Goal: Task Accomplishment & Management: Use online tool/utility

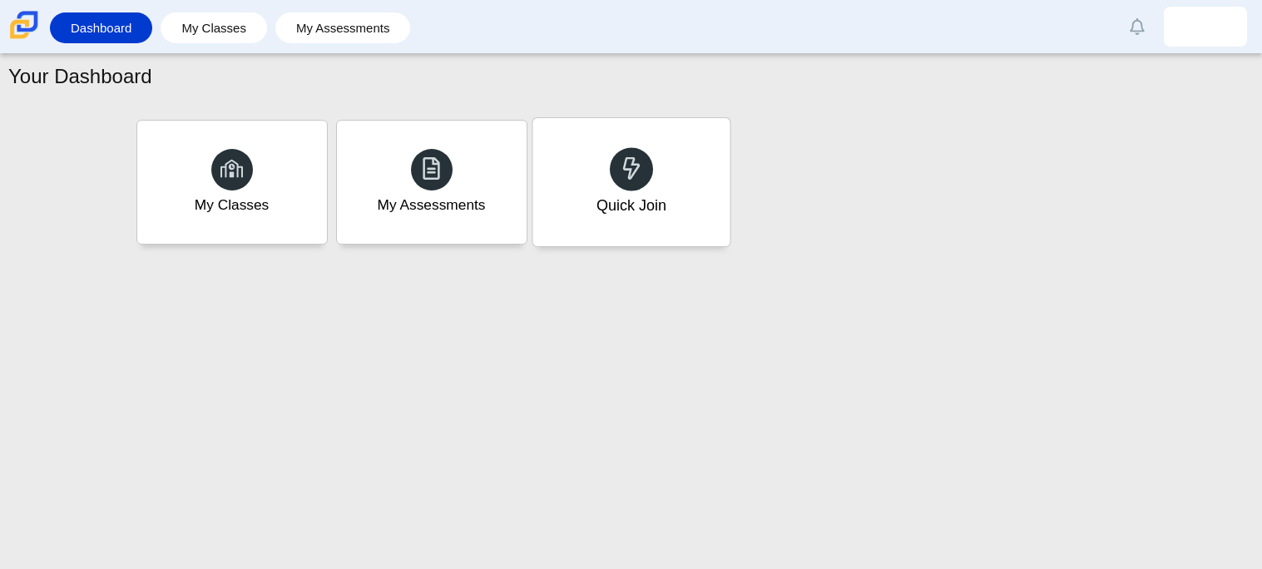
click at [684, 120] on div "Quick Join" at bounding box center [630, 182] width 197 height 128
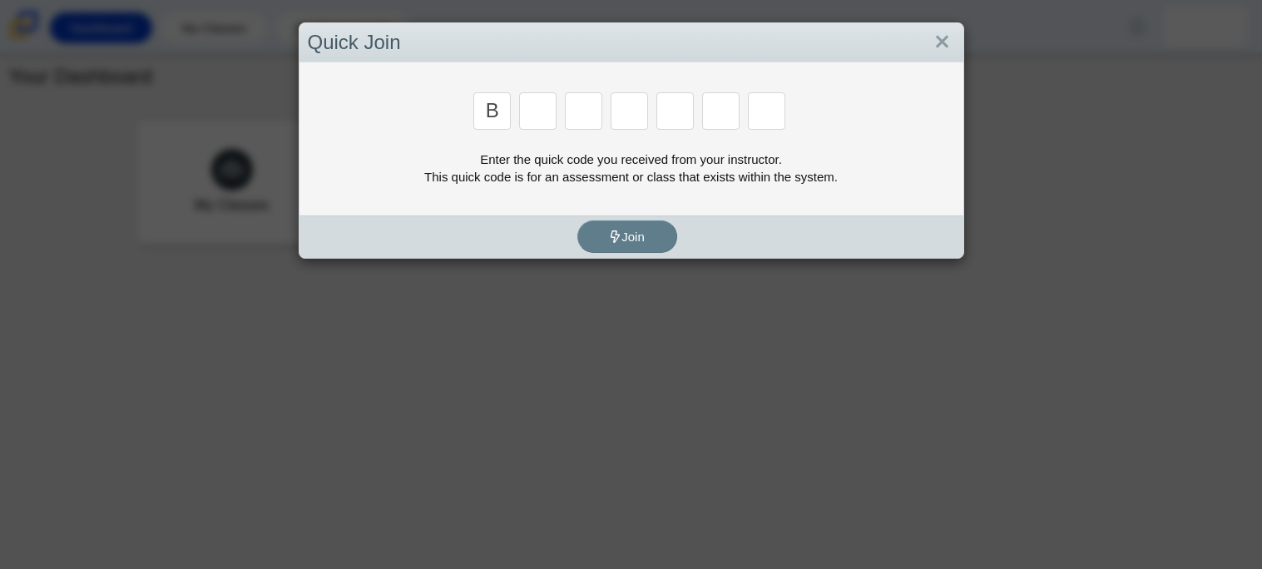
type input "b"
type input "w"
type input "s"
type input "w"
type input "z"
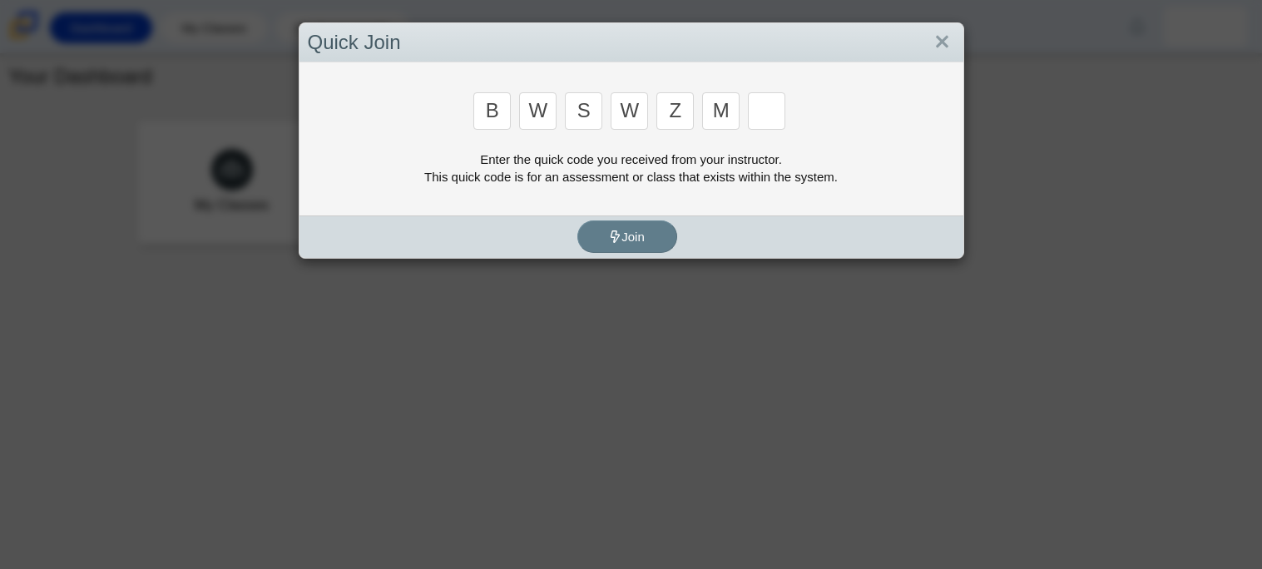
type input "m"
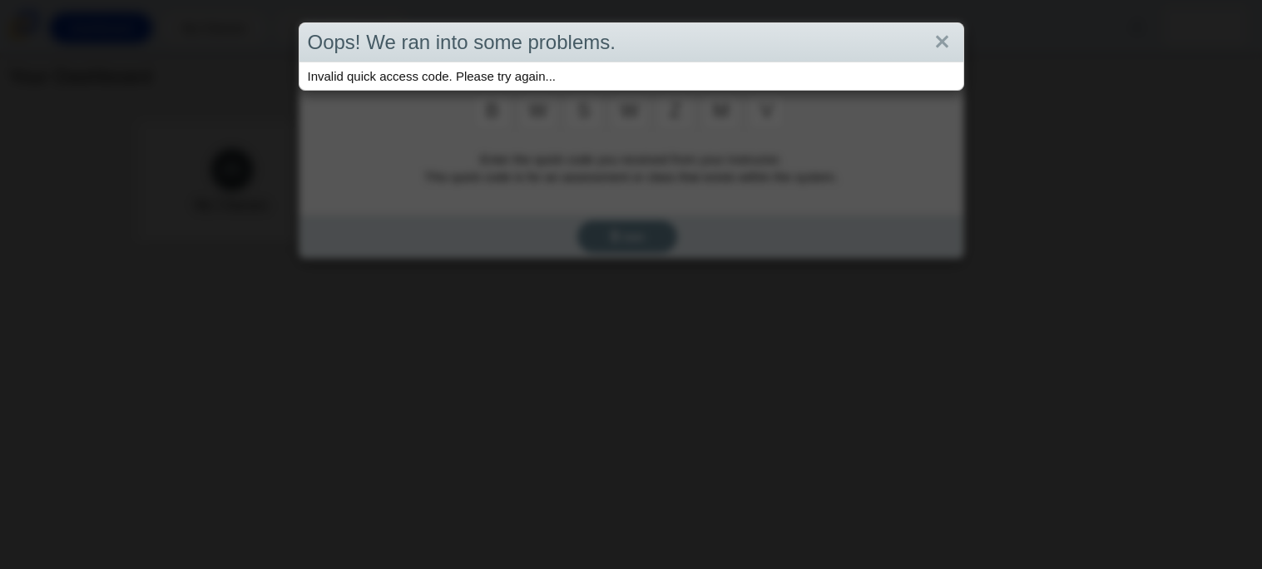
type input "v"
click at [942, 42] on link "Close" at bounding box center [942, 42] width 26 height 28
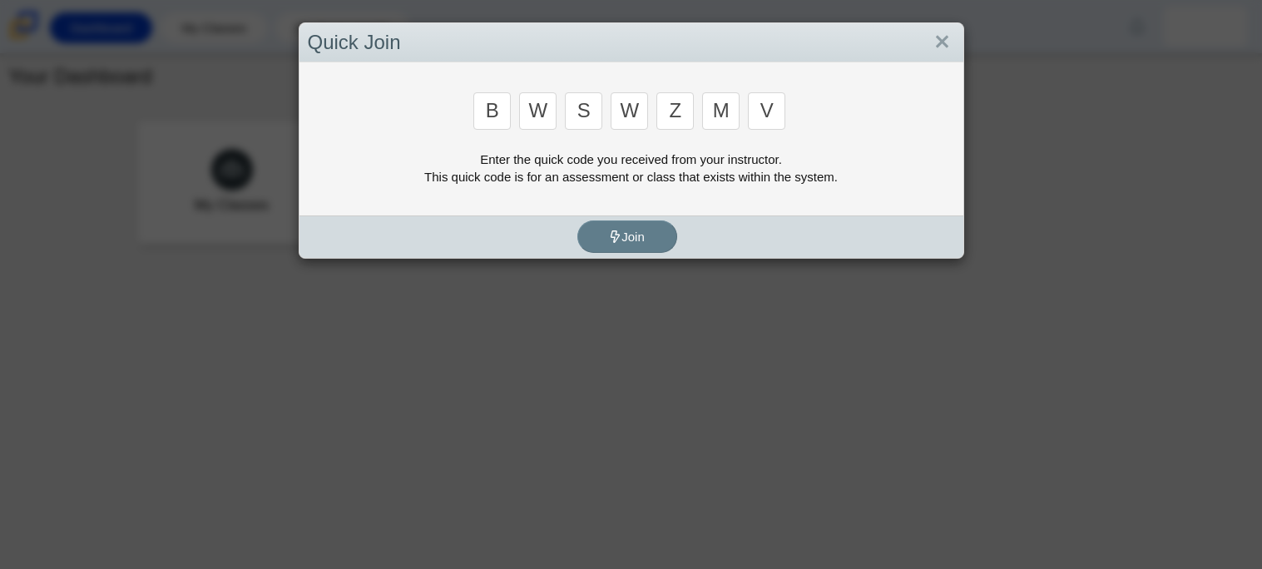
click at [588, 99] on input "s" at bounding box center [583, 110] width 37 height 37
type input "8"
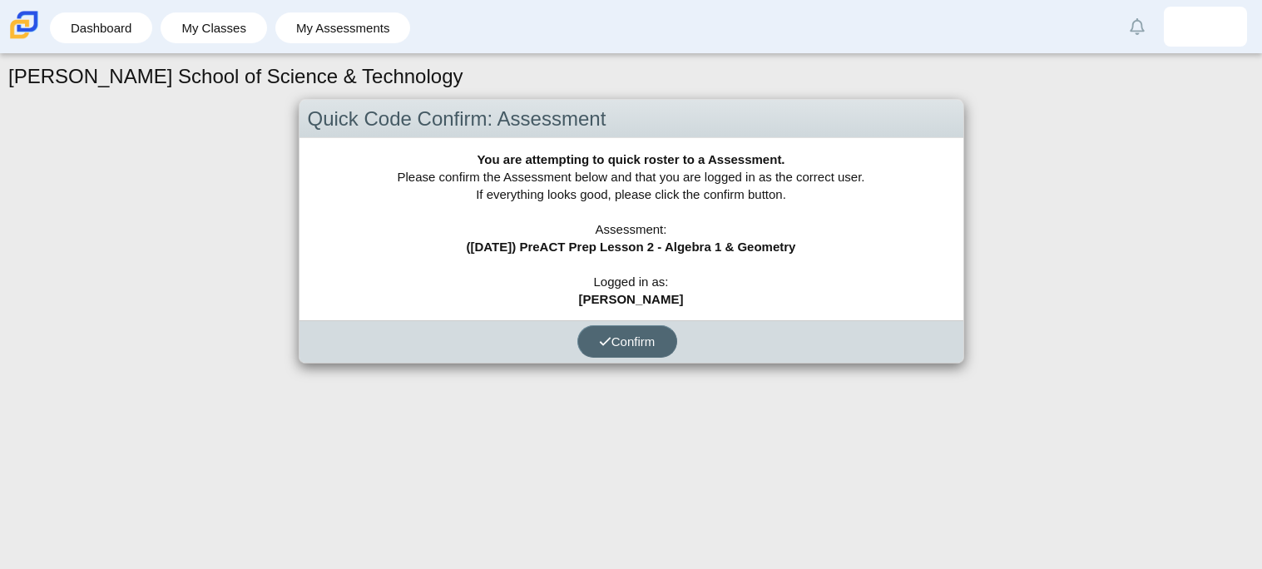
click at [641, 331] on button "Confirm" at bounding box center [627, 341] width 100 height 32
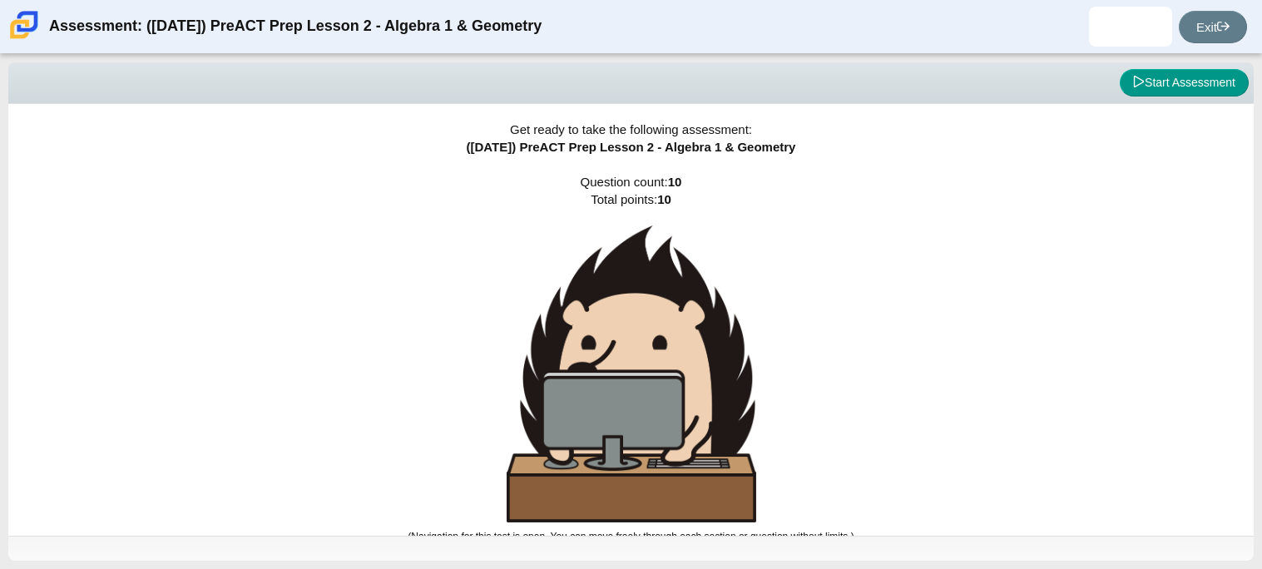
scroll to position [9, 0]
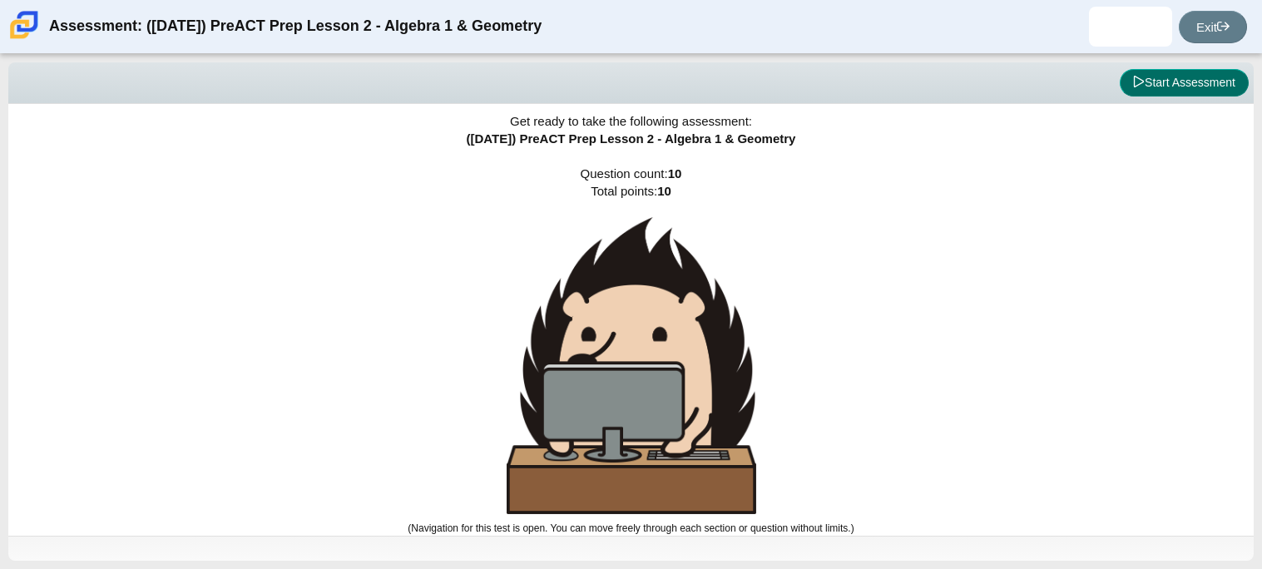
drag, startPoint x: 1133, startPoint y: 80, endPoint x: 1078, endPoint y: 126, distance: 72.1
click at [1078, 126] on div "Viewing Question 0 of 10 in Pacing Mode Start Assessment Get ready to take the …" at bounding box center [630, 311] width 1245 height 498
click at [1177, 65] on div "Viewing Question 0 of 10 in Pacing Mode Start Assessment" at bounding box center [630, 83] width 1245 height 42
click at [1159, 91] on button "Start Assessment" at bounding box center [1183, 83] width 129 height 28
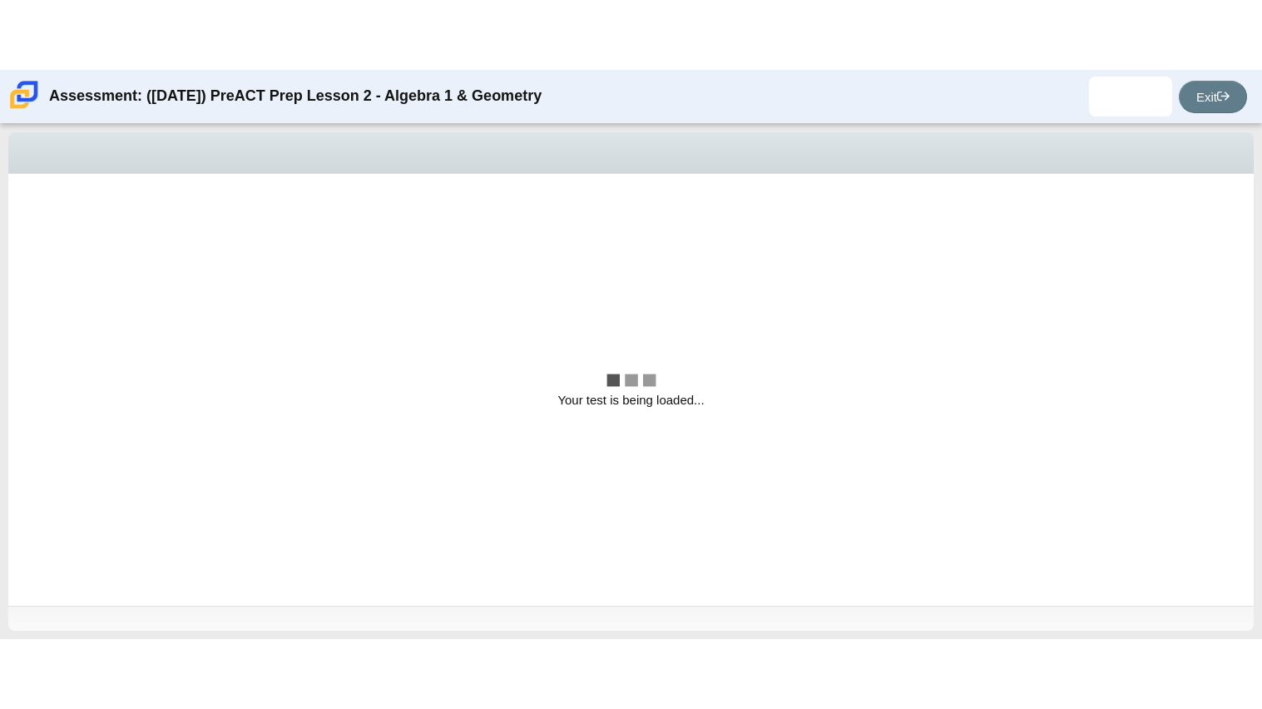
scroll to position [0, 0]
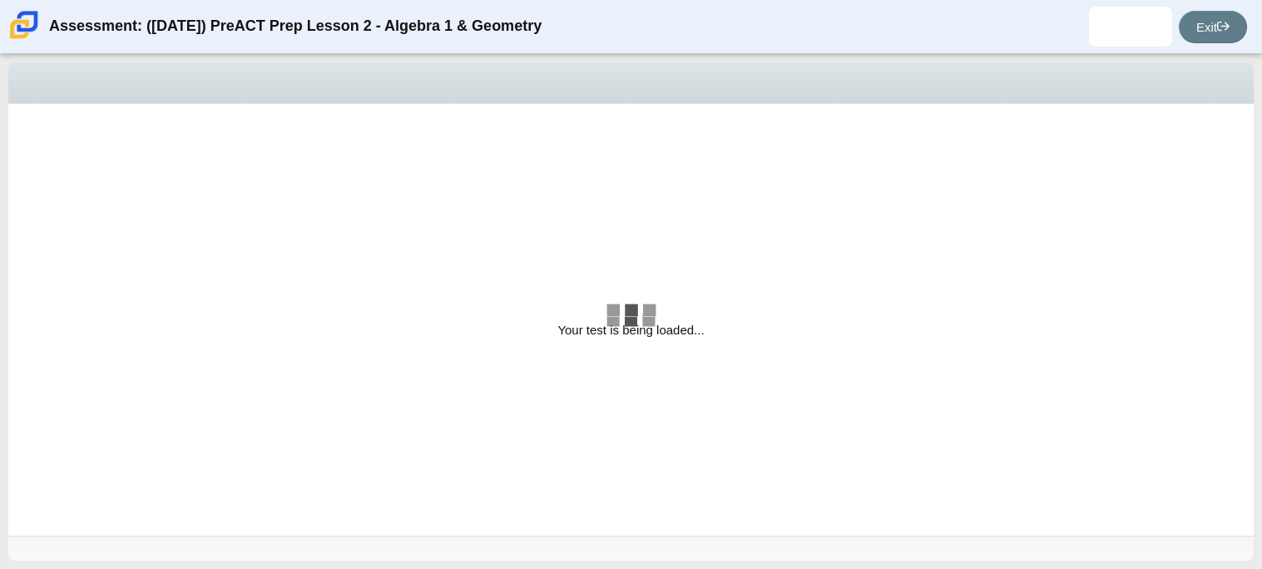
click at [714, 101] on div "Viewing Question 1 of 10 in Pacing Mode" at bounding box center [630, 83] width 1245 height 42
select select "bbf5d072-3e0b-44c4-9a12-6e7c9033f65b"
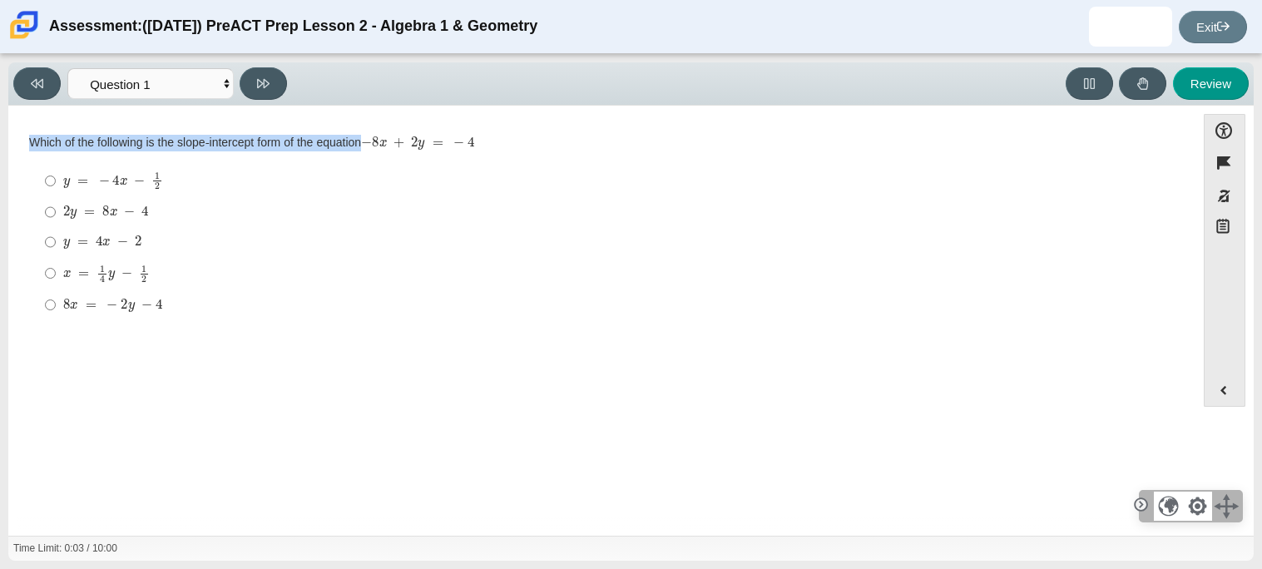
drag, startPoint x: 23, startPoint y: 143, endPoint x: 485, endPoint y: 151, distance: 461.6
click at [485, 151] on div "Question Which of the following is the slope-intercept form of the equation − 8…" at bounding box center [602, 231] width 1170 height 201
click at [485, 151] on div "Which of the following is the slope-intercept form of the equation − 8 x + 2 y …" at bounding box center [601, 228] width 1145 height 187
click at [480, 149] on div "Which of the following is the slope-intercept form of the equation − 8 x + 2 y …" at bounding box center [601, 143] width 1145 height 17
drag, startPoint x: 467, startPoint y: 142, endPoint x: 388, endPoint y: 146, distance: 78.2
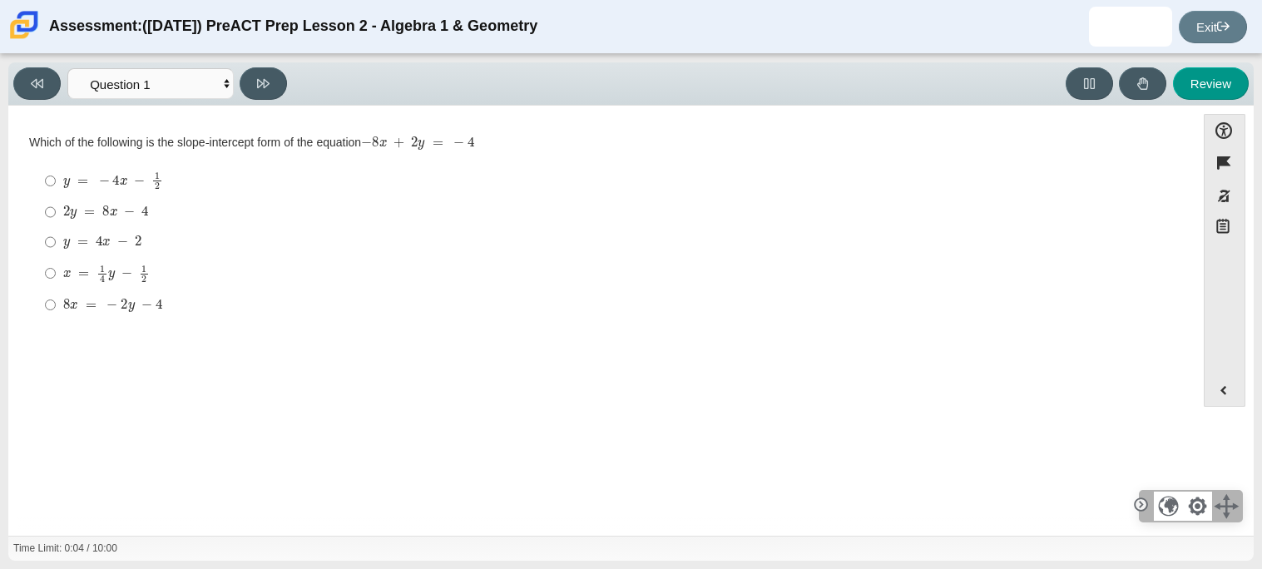
click at [388, 146] on mjx-math "Assessment items" at bounding box center [417, 143] width 113 height 14
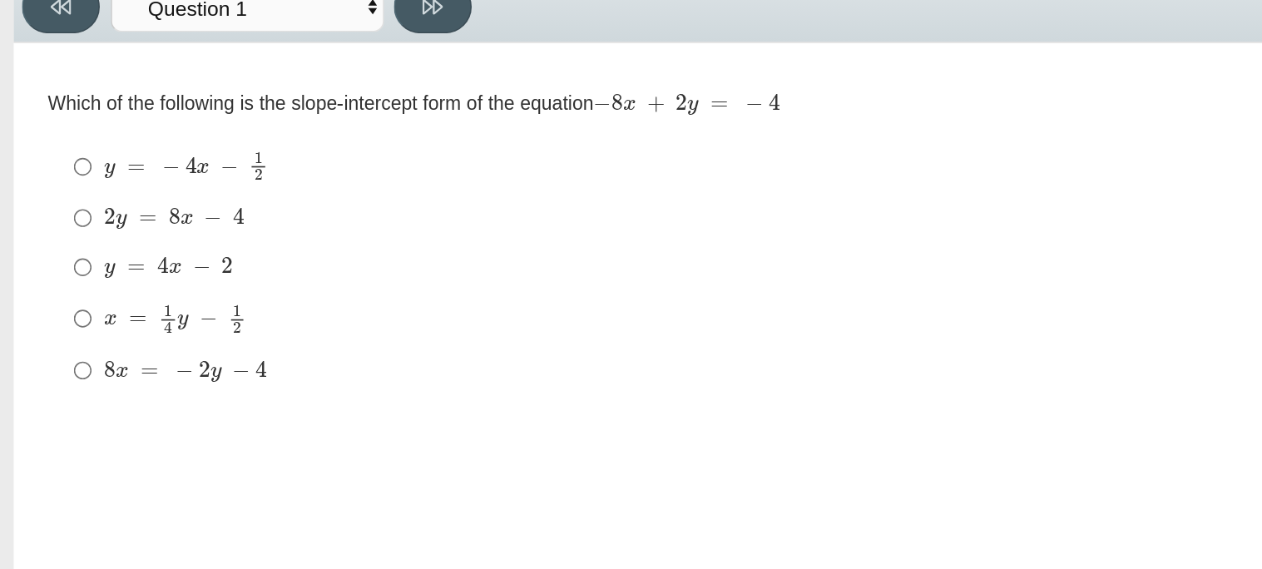
click at [167, 171] on div "y = − 4 x − 1 2" at bounding box center [614, 180] width 1103 height 18
click at [56, 171] on input "y = − 4 x − 1 2 y = − 4 x − 1 2" at bounding box center [50, 181] width 11 height 32
radio input "true"
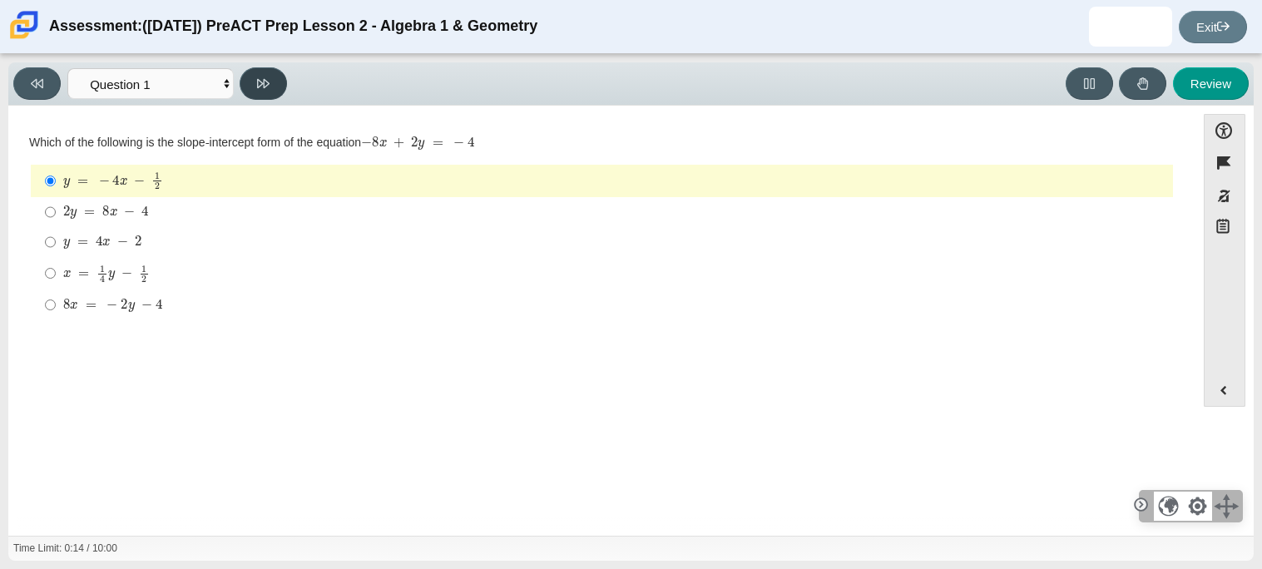
click at [258, 72] on button at bounding box center [262, 83] width 47 height 32
select select "ed62e223-81bd-4cbf-ab48-ab975844bd1f"
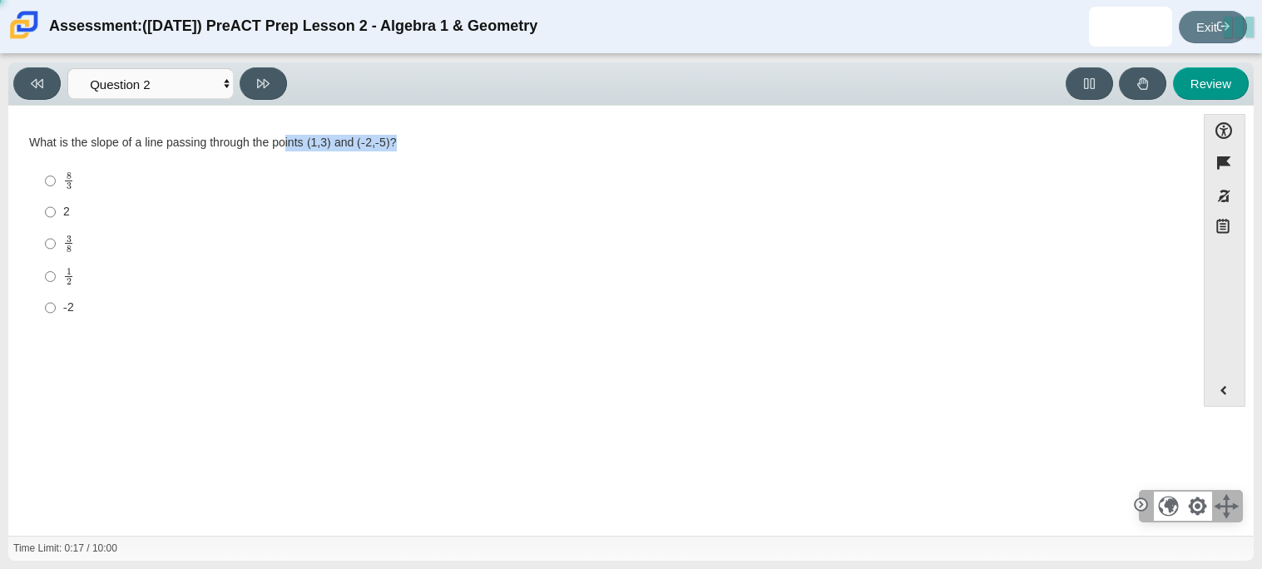
drag, startPoint x: 284, startPoint y: 141, endPoint x: 393, endPoint y: 146, distance: 108.3
click at [393, 146] on div "What is the slope of a line passing through the points (1,3) and (-2,-5)?" at bounding box center [601, 143] width 1145 height 17
click at [410, 137] on div "What is the slope of a line passing through the points (1,3) and (-2,-5)?" at bounding box center [601, 143] width 1145 height 17
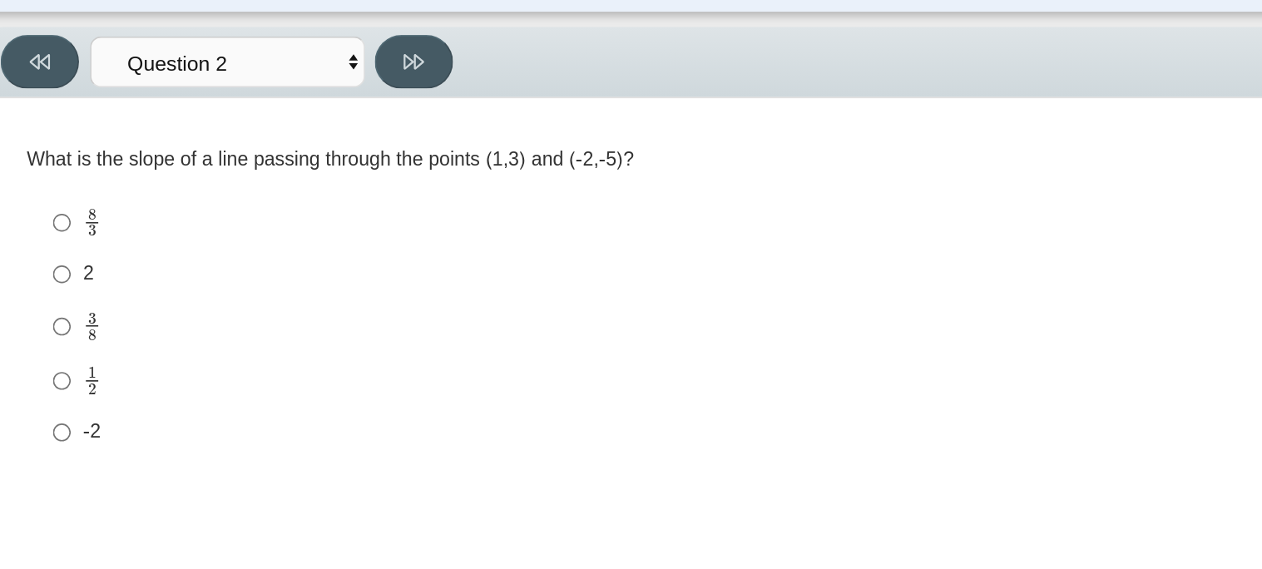
click at [166, 144] on div "What is the slope of a line passing through the points (1,3) and (-2,-5)?" at bounding box center [601, 143] width 1145 height 17
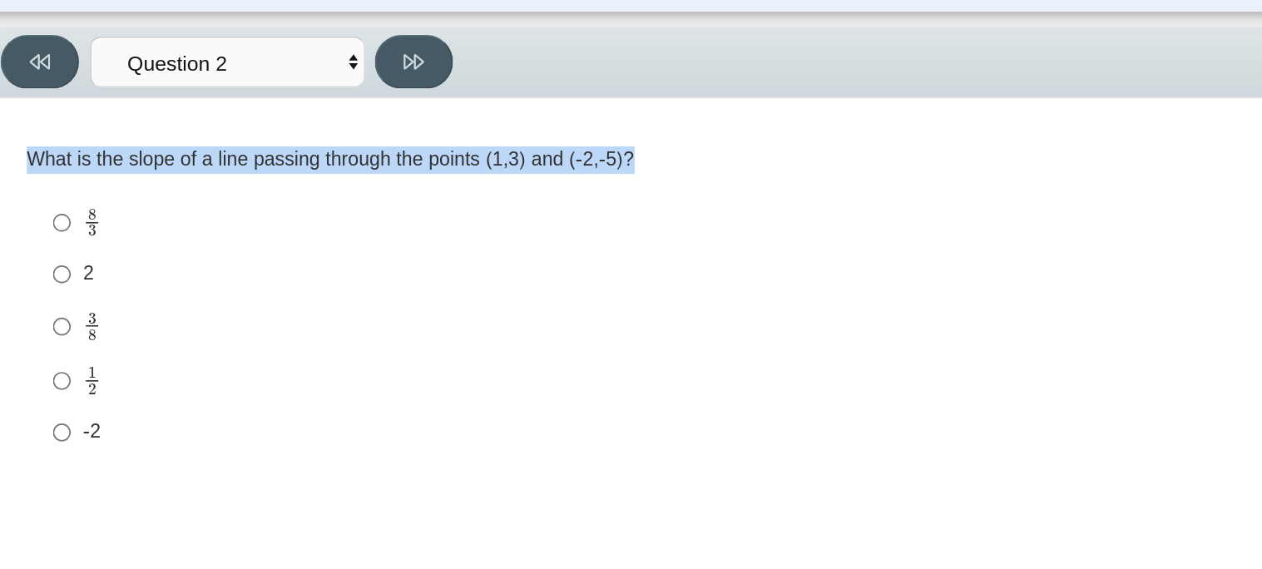
copy div "What is the slope of a line passing through the points (1,3) and (-2,-5)?"
click at [533, 106] on div "Accessibility options 00:36 / 10:00 Close Color scheme Font size Zoom Change th…" at bounding box center [630, 321] width 1245 height 430
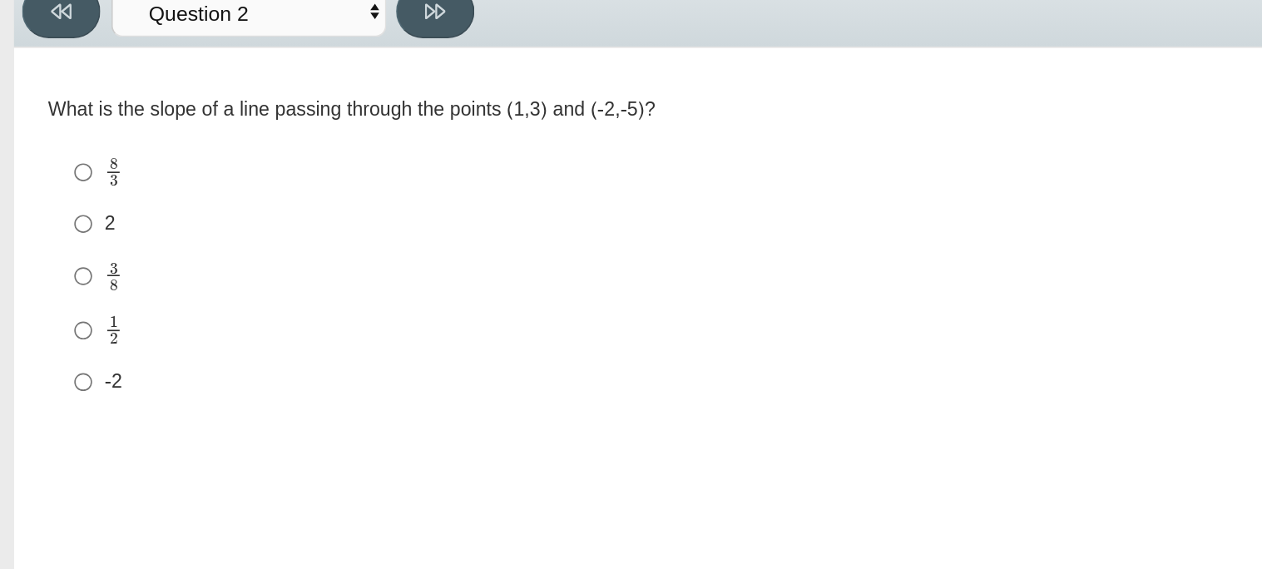
click at [68, 313] on div "-2" at bounding box center [614, 307] width 1103 height 17
click at [56, 313] on input "-2 -2" at bounding box center [50, 308] width 11 height 30
radio input "true"
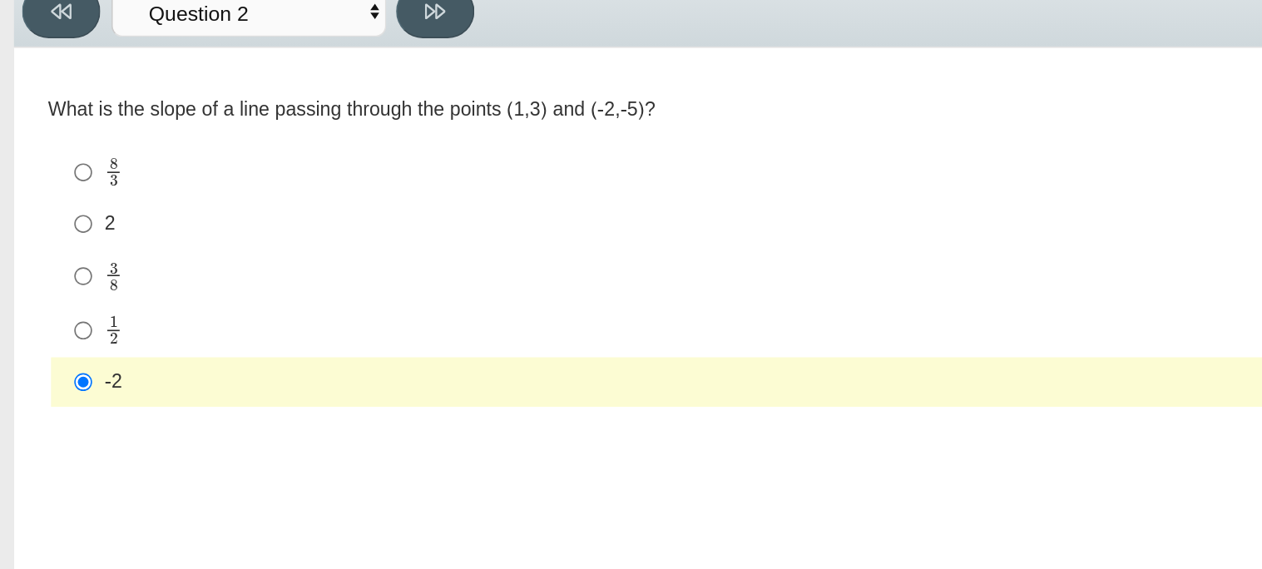
click at [251, 100] on div "Viewing Question 2 of 10 in Pacing Mode Questions Question 1 Question 2 Questio…" at bounding box center [630, 83] width 1245 height 43
click at [258, 90] on button at bounding box center [262, 83] width 47 height 32
select select "97f4f5fa-a52e-4fed-af51-565bfcdf47cb"
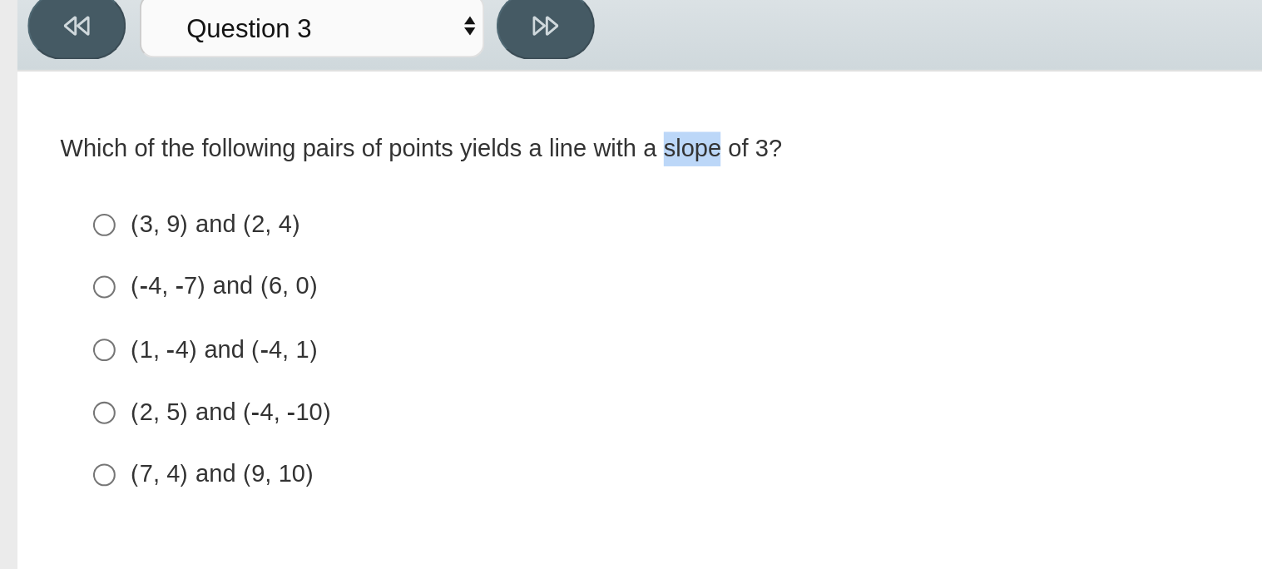
drag, startPoint x: 319, startPoint y: 143, endPoint x: 346, endPoint y: 144, distance: 26.6
click at [346, 144] on div "Which of the following pairs of points yields a line with a slope of 3?" at bounding box center [601, 143] width 1145 height 17
click at [315, 149] on div "Which of the following pairs of points yields a line with a slope of 3?" at bounding box center [601, 143] width 1145 height 17
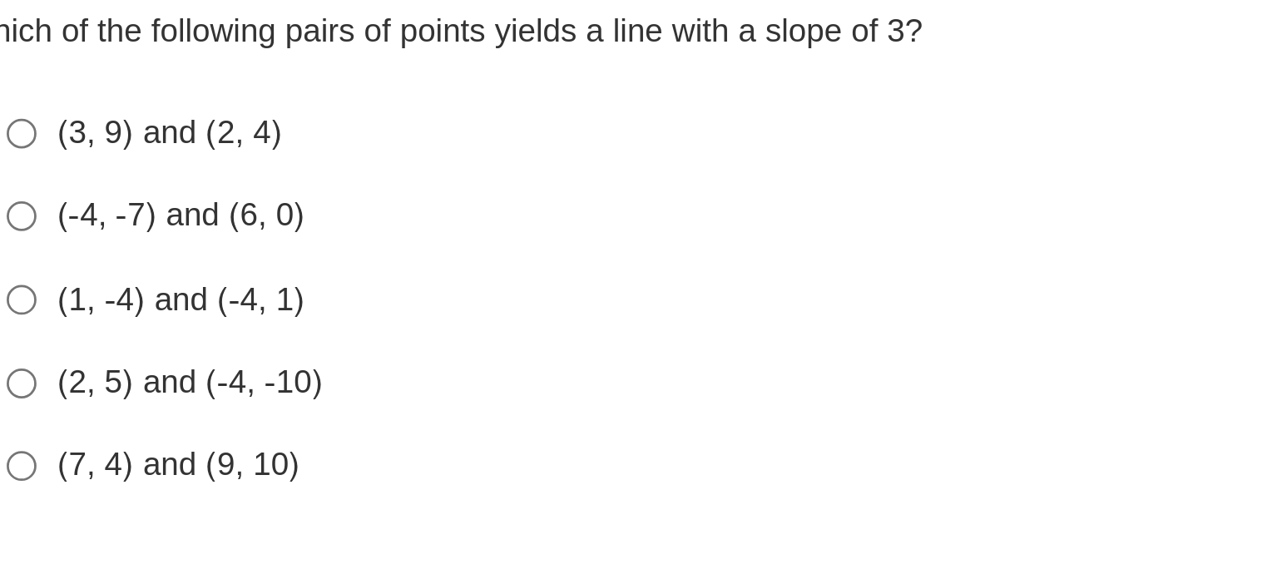
click at [115, 245] on div "(1, -4) and (-4, 1)" at bounding box center [614, 240] width 1103 height 17
click at [56, 245] on input "(1, -4) and (-4, 1) (1, -4) and (-4, 1)" at bounding box center [50, 240] width 11 height 30
radio input "true"
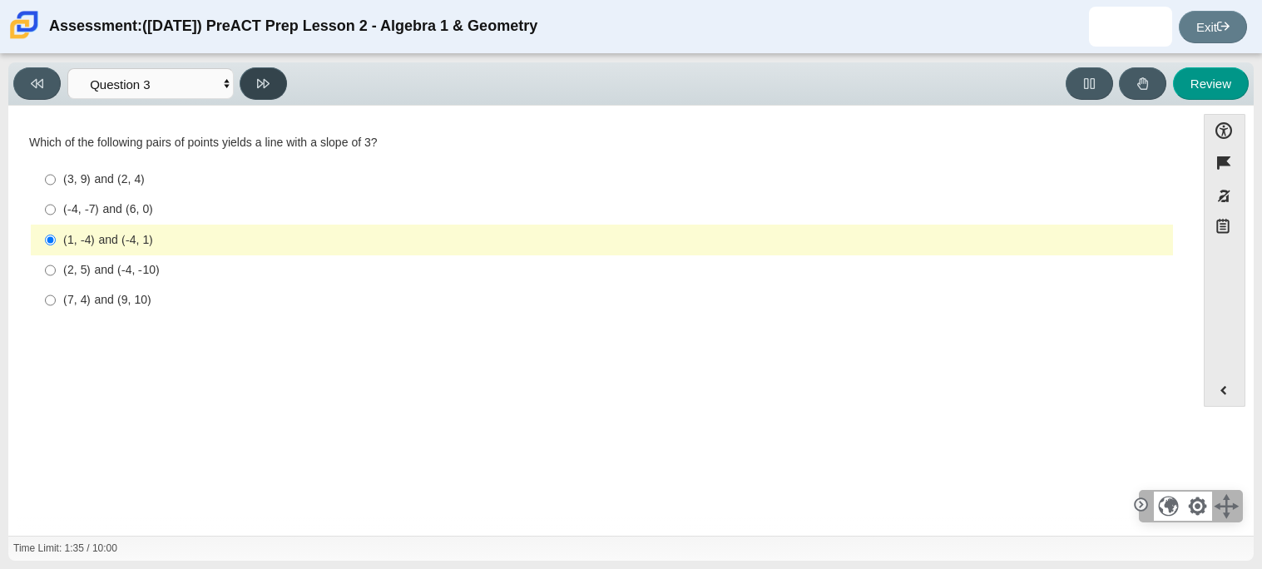
click at [250, 85] on button at bounding box center [262, 83] width 47 height 32
select select "89427bb7-e313-4f00-988f-8b8255897029"
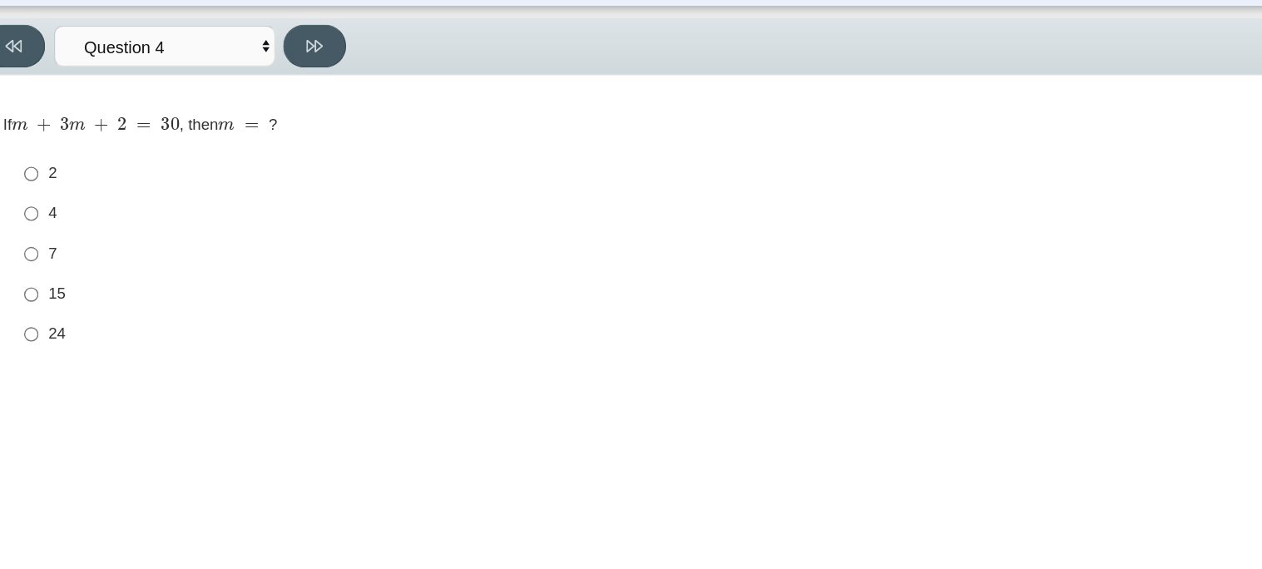
drag, startPoint x: 70, startPoint y: 147, endPoint x: 156, endPoint y: 141, distance: 85.9
click at [156, 141] on mjx-math "Assessment items" at bounding box center [99, 142] width 126 height 12
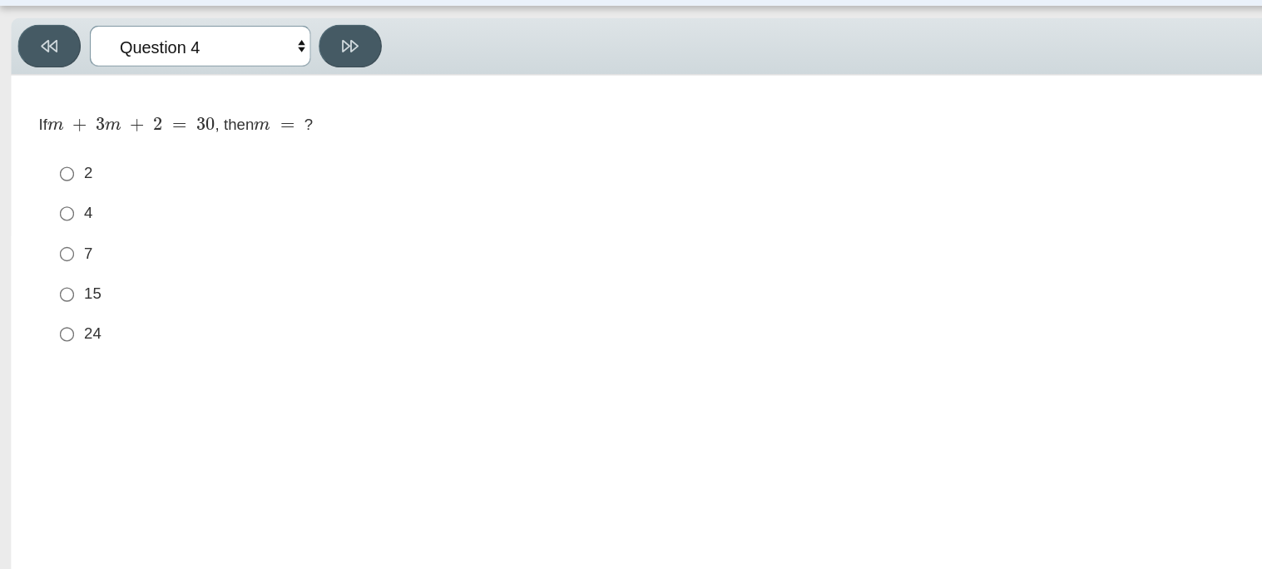
click at [126, 80] on select "Questions Question 1 Question 2 Question 3 Question 4 Question 5 Question 6 Que…" at bounding box center [150, 83] width 166 height 31
click at [166, 82] on select "Questions Question 1 Question 2 Question 3 Question 4 Question 5 Question 6 Que…" at bounding box center [150, 83] width 166 height 31
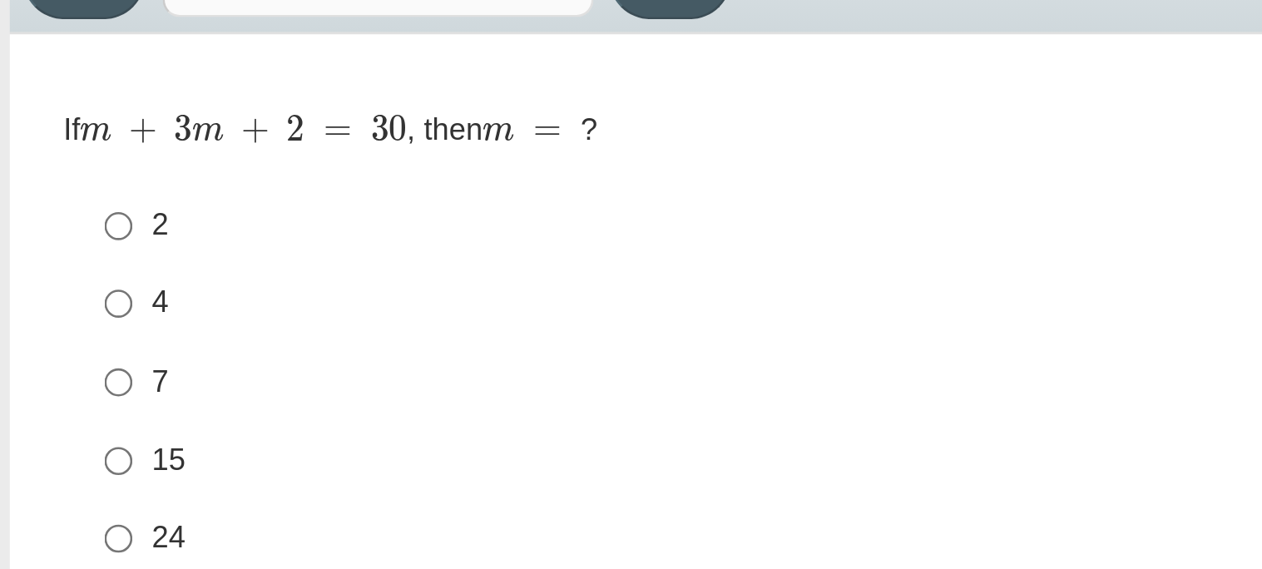
drag, startPoint x: 42, startPoint y: 141, endPoint x: 65, endPoint y: 146, distance: 23.8
click at [65, 146] on mjx-math "Assessment items" at bounding box center [99, 142] width 126 height 12
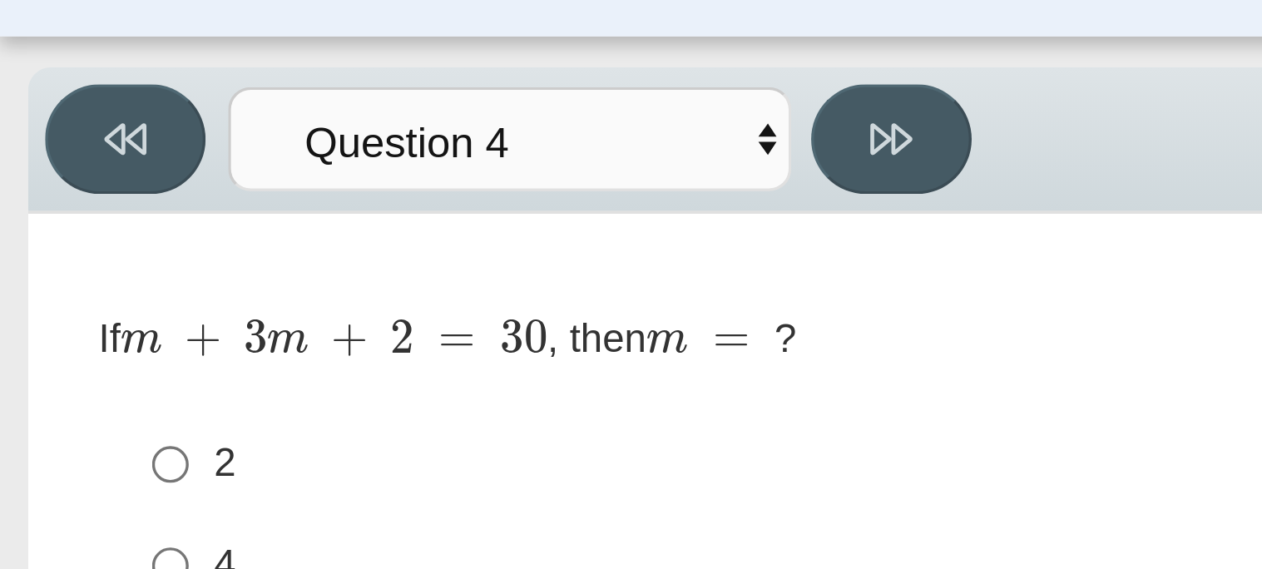
click at [205, 136] on mjx-container "m =" at bounding box center [209, 142] width 38 height 32
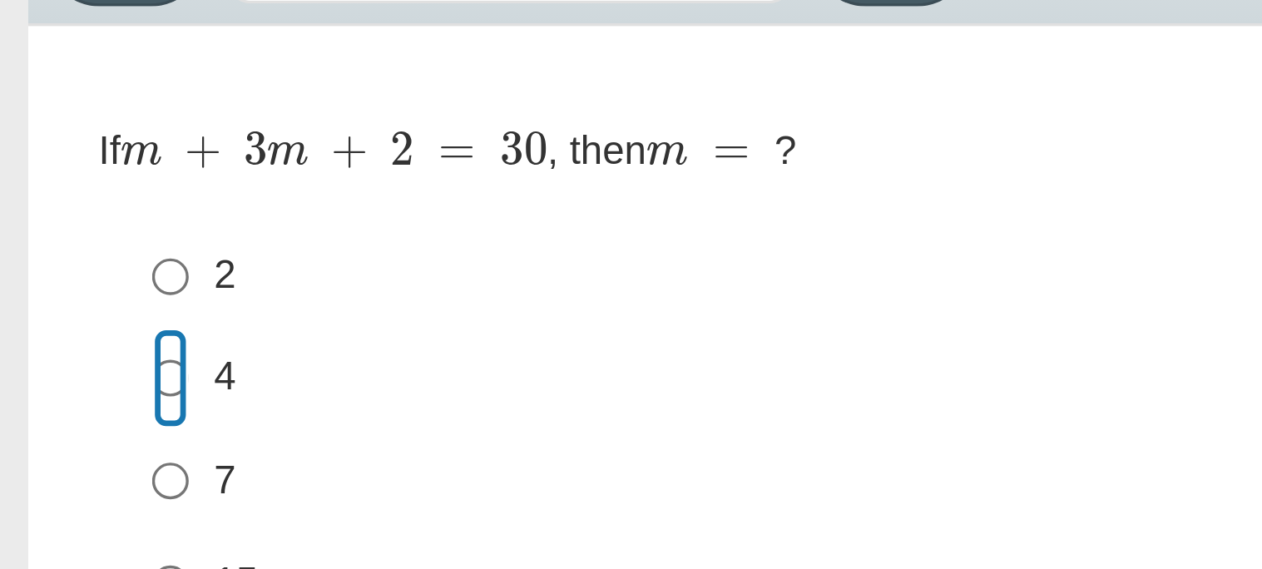
click at [49, 208] on input "4 4" at bounding box center [50, 210] width 11 height 30
radio input "true"
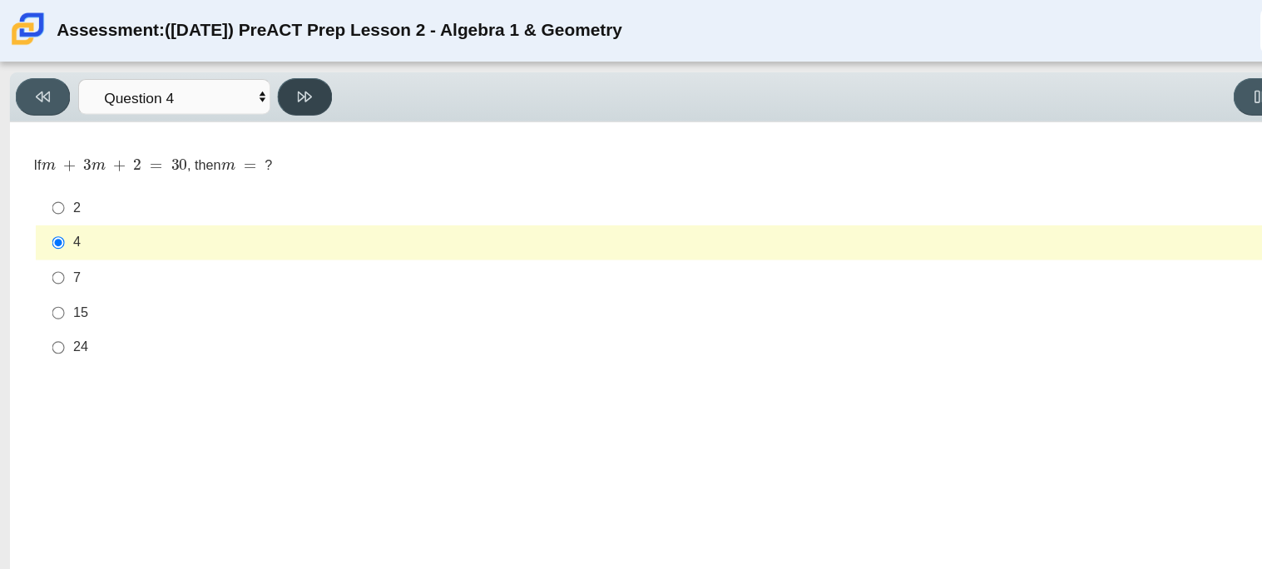
click at [261, 67] on button at bounding box center [262, 83] width 47 height 32
select select "489dcffd-4e6a-49cf-a9d6-ad1d4a911a4e"
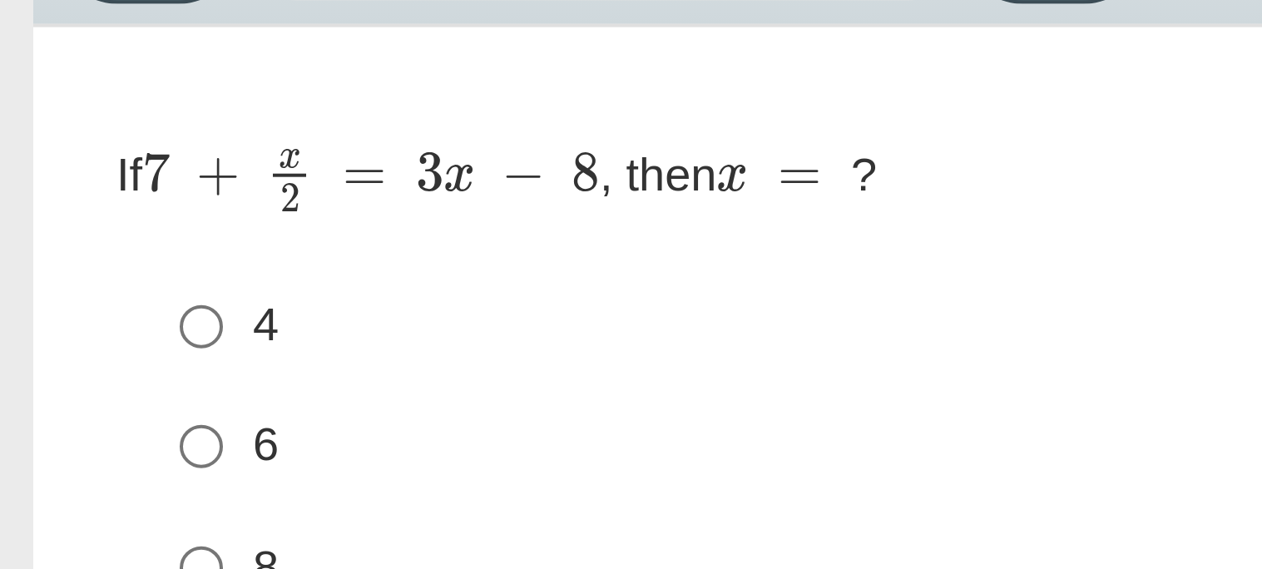
click at [166, 146] on thspan ", then" at bounding box center [164, 142] width 29 height 15
click at [177, 126] on div "Question If 7 + x 2 = 3 x − 8 , then x = ? Responses 4 4 6 6 8 8 10 10 12 12" at bounding box center [602, 229] width 1170 height 223
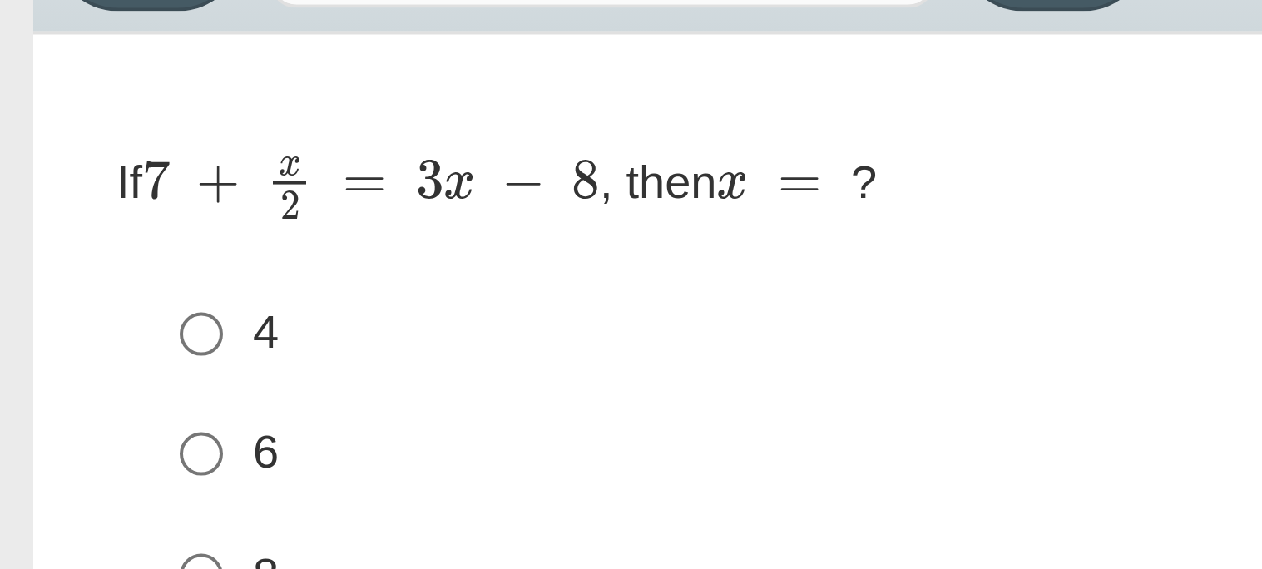
click at [152, 111] on div "Accessibility options 02:58 / 10:00 Close Color scheme Font size Zoom Change th…" at bounding box center [630, 321] width 1245 height 430
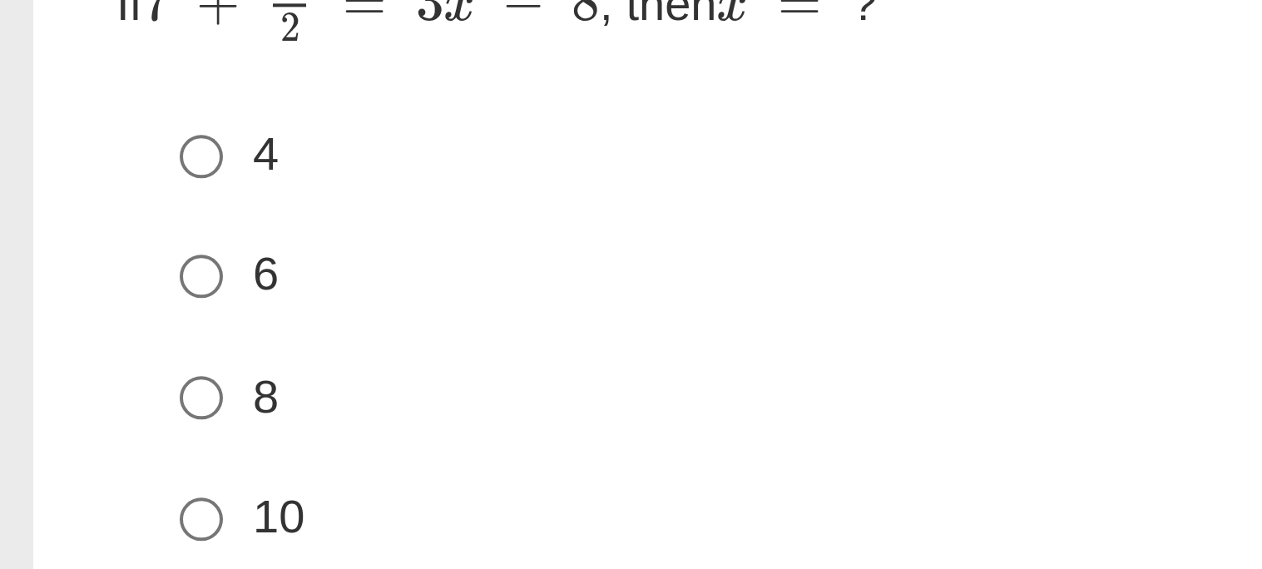
click at [91, 220] on label "6 6" at bounding box center [602, 210] width 1139 height 30
click at [56, 220] on input "6 6" at bounding box center [50, 210] width 11 height 30
radio input "true"
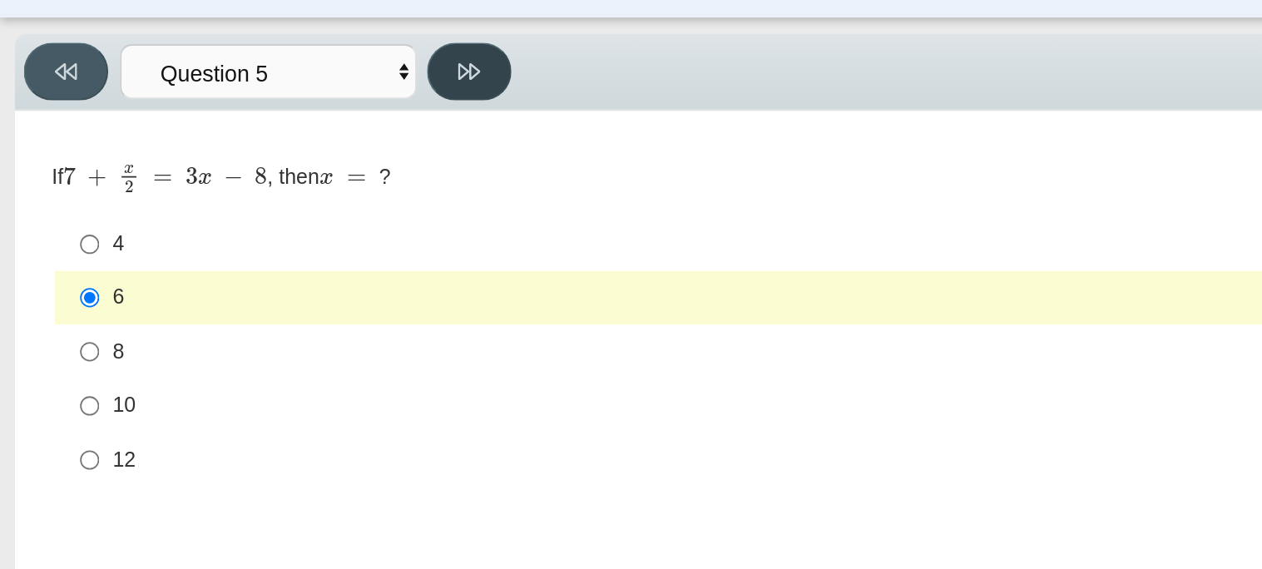
click at [269, 82] on icon at bounding box center [263, 83] width 12 height 12
select select "210571de-36a6-4d8e-a361-ceff8ef801dc"
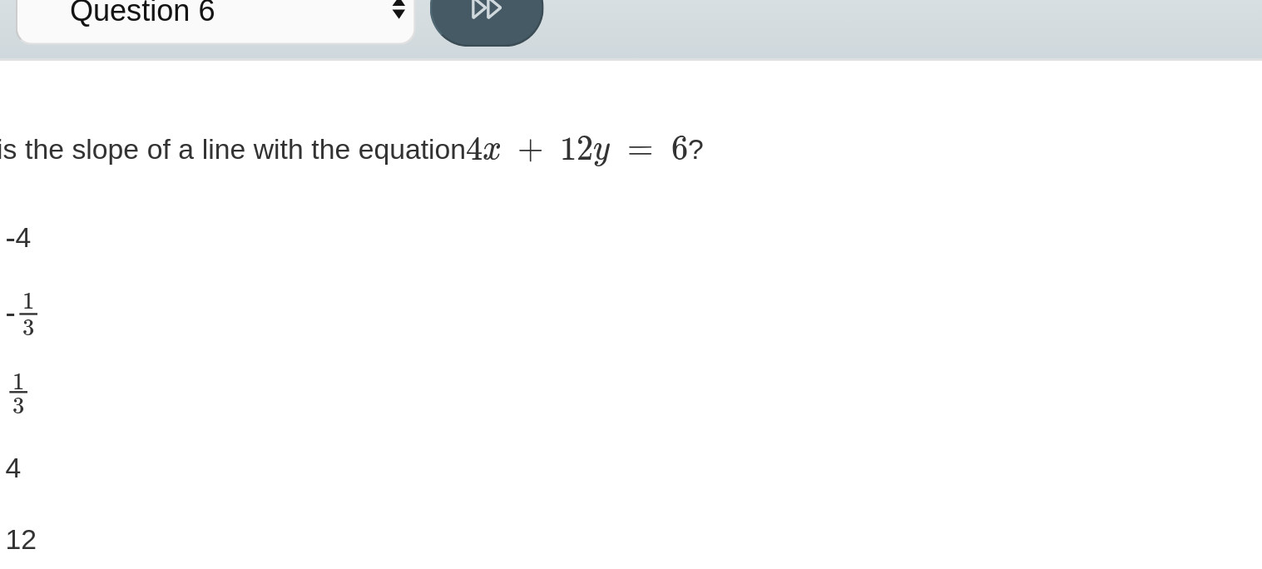
click at [258, 146] on mjx-c "Assessment items" at bounding box center [257, 141] width 7 height 9
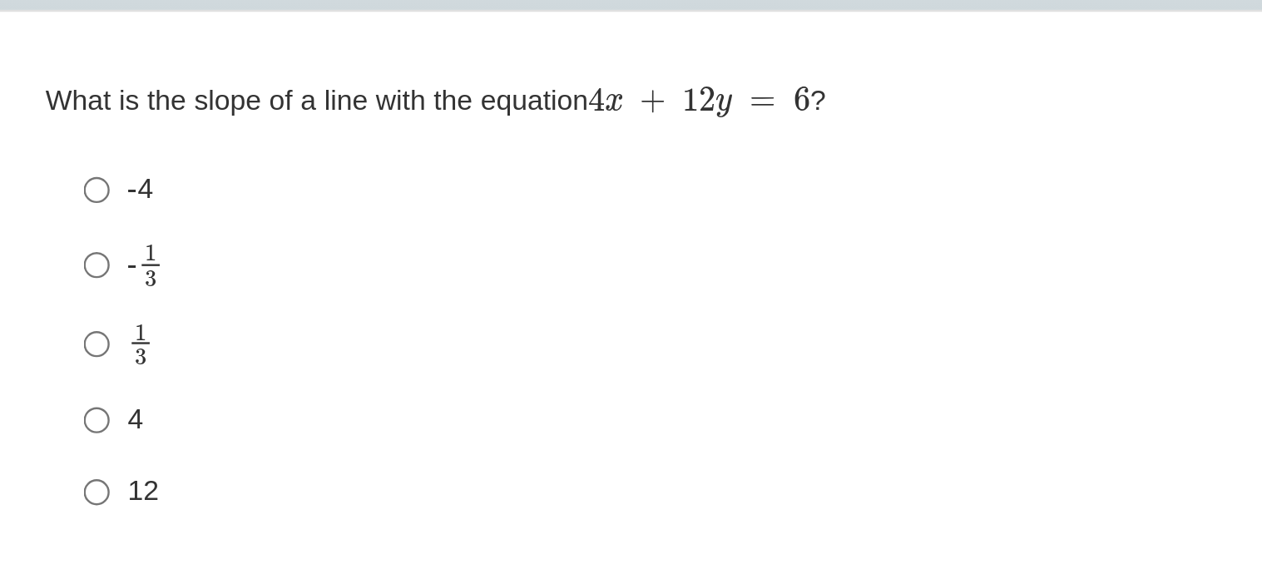
click at [106, 250] on div "1 3" at bounding box center [614, 244] width 1103 height 19
click at [56, 250] on input "1 3 1 third" at bounding box center [50, 243] width 11 height 32
radio input "true"
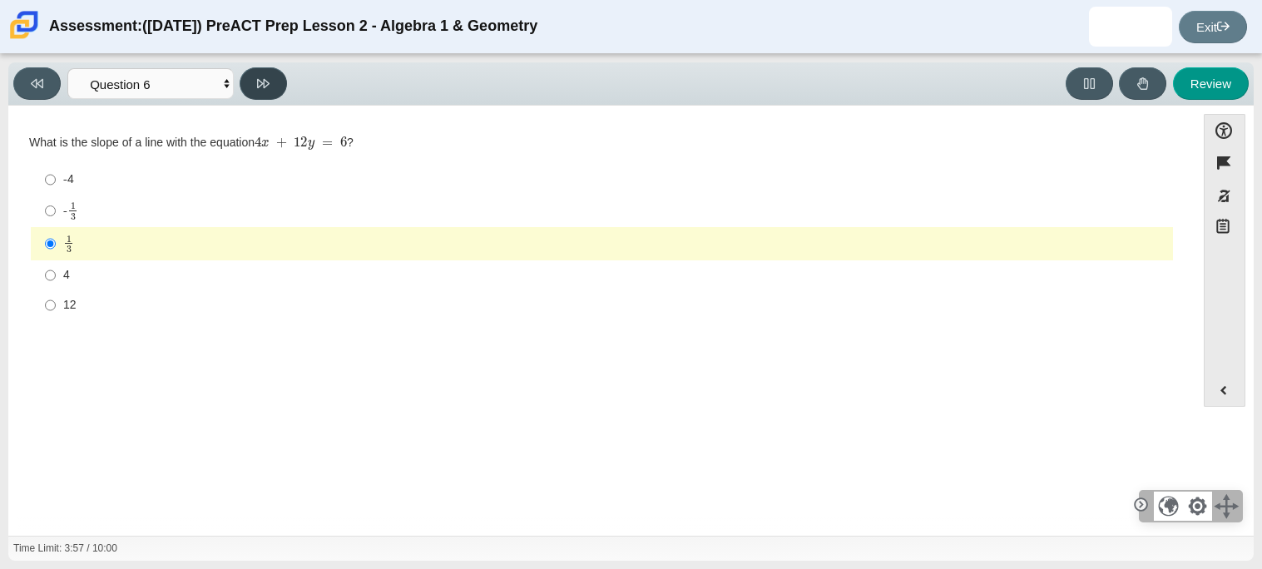
click at [268, 87] on icon at bounding box center [263, 83] width 12 height 12
select select "ec95ace6-bebc-42b8-9428-40567494d4da"
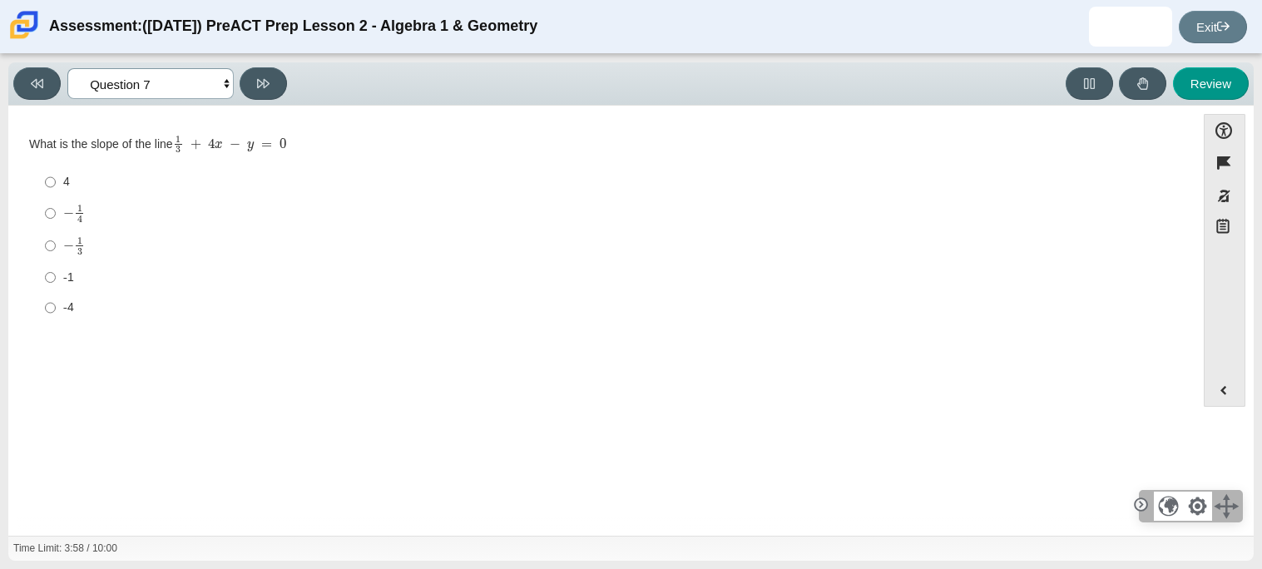
click at [204, 89] on select "Questions Question 1 Question 2 Question 3 Question 4 Question 5 Question 6 Que…" at bounding box center [150, 83] width 166 height 31
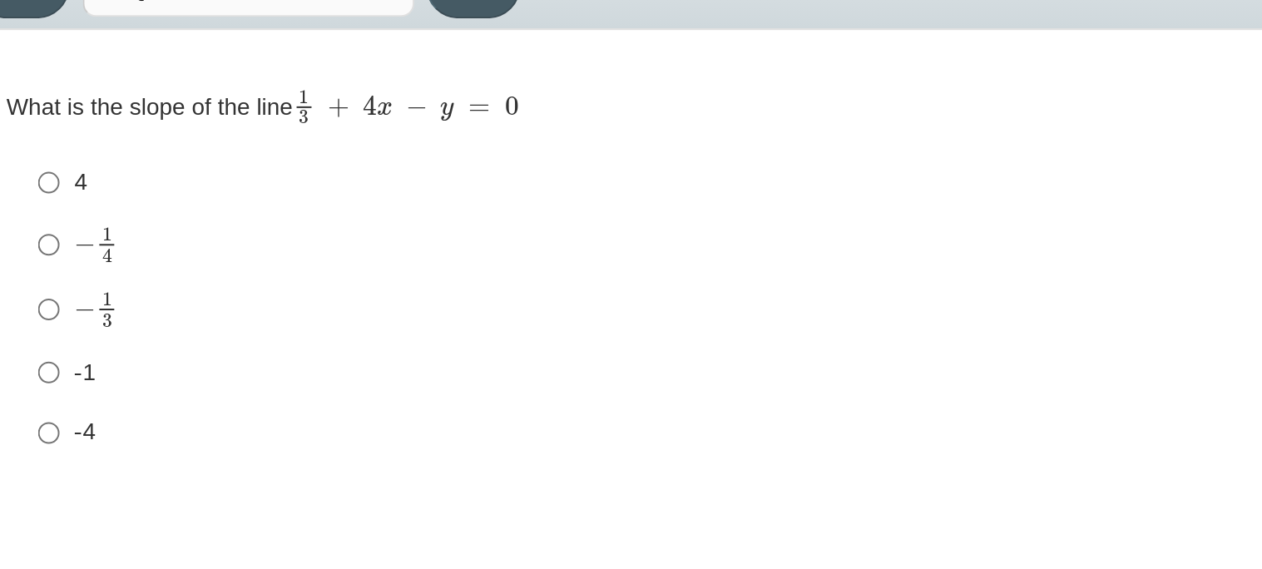
click at [373, 281] on div "-1" at bounding box center [614, 277] width 1103 height 17
click at [56, 281] on input "-1 -1" at bounding box center [50, 277] width 11 height 30
radio input "true"
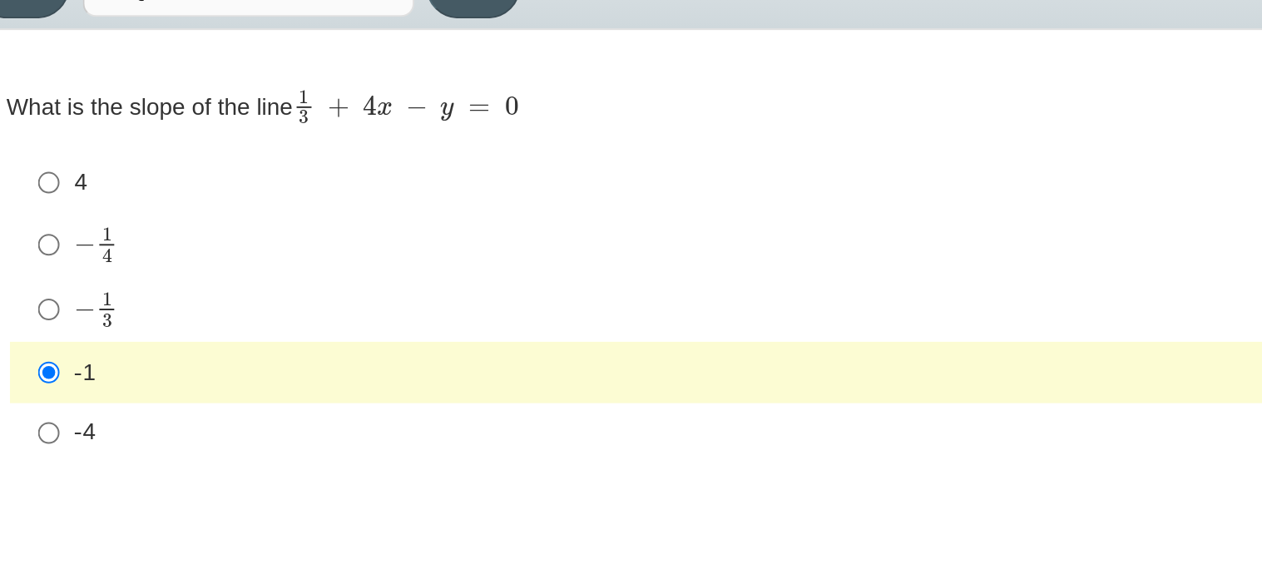
click at [318, 322] on label "-4 -4" at bounding box center [602, 308] width 1139 height 30
click at [56, 322] on input "-4 -4" at bounding box center [50, 308] width 11 height 30
radio input "true"
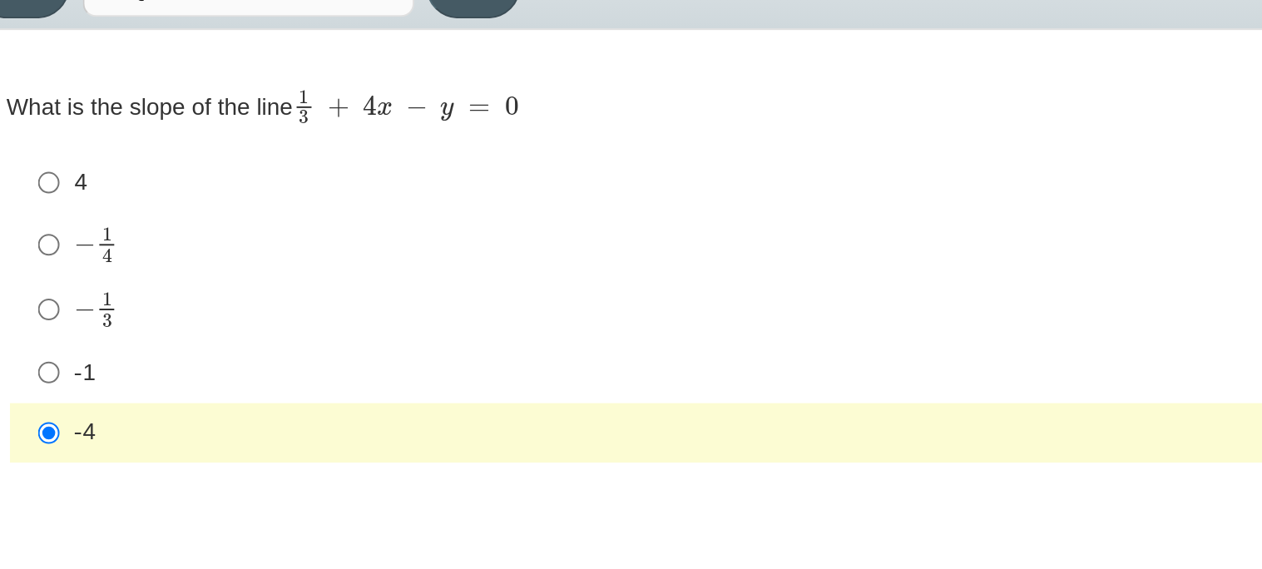
click at [98, 360] on div "Question What is the slope of the line 1 3 + 4 x − y = 0 Responses 4 4 − 1 4 ne…" at bounding box center [602, 323] width 1170 height 411
click at [351, 310] on div "-4" at bounding box center [614, 307] width 1103 height 17
click at [56, 310] on input "-4 -4" at bounding box center [50, 308] width 11 height 30
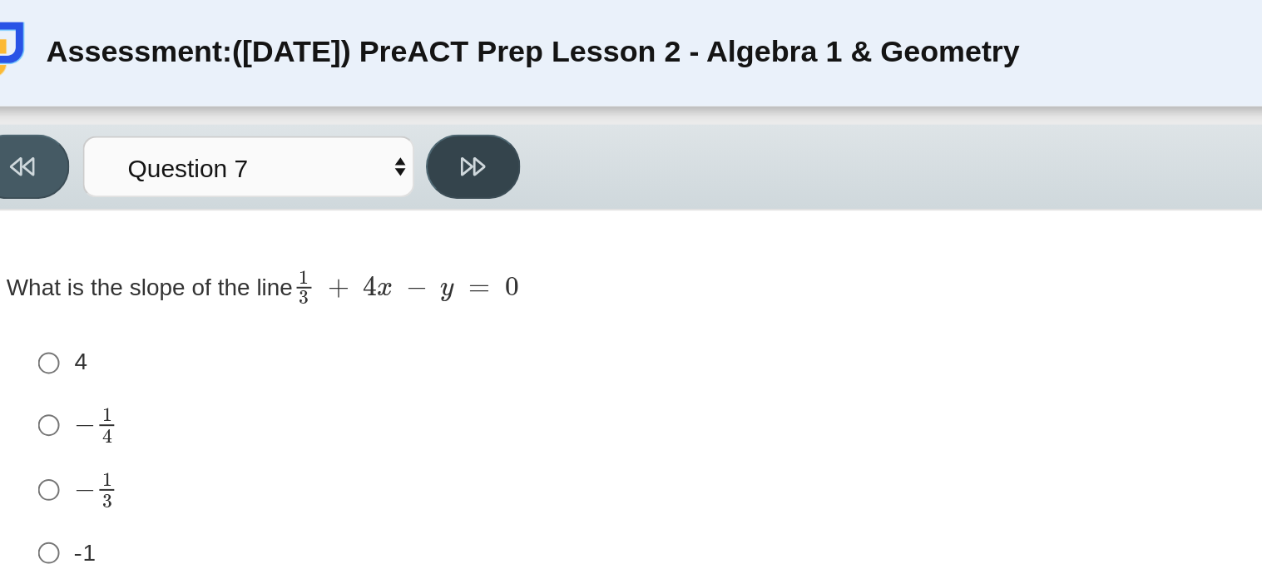
click at [253, 80] on button at bounding box center [262, 83] width 47 height 32
select select "ce81fe10-bf29-4b5e-8bd7-4f47f2fed4d8"
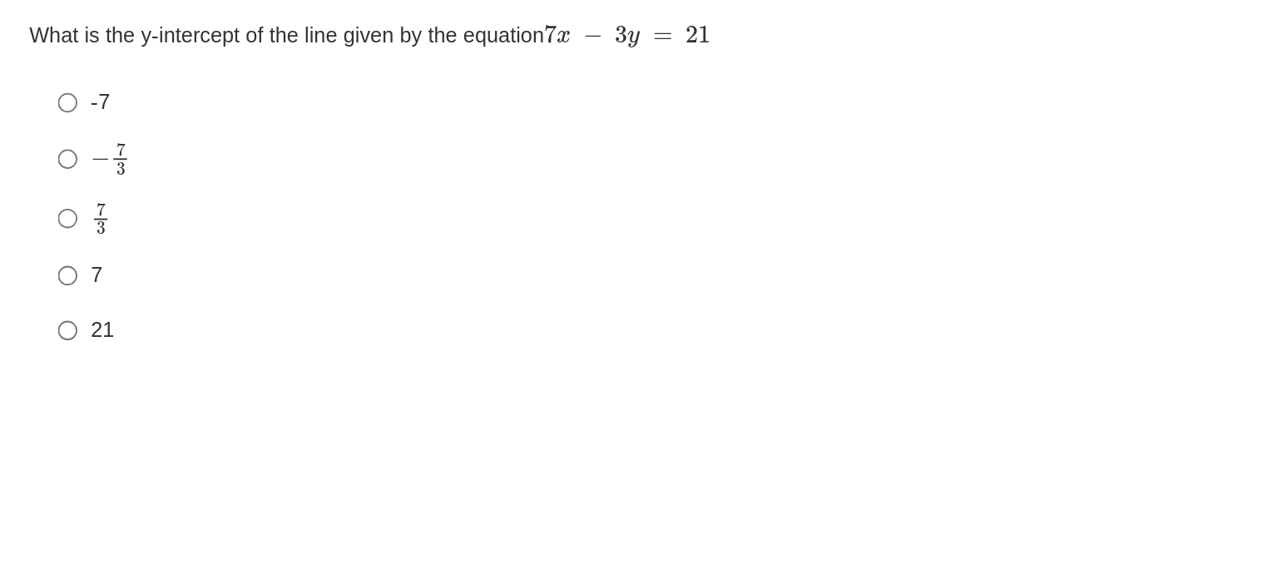
click at [526, 352] on div "Question What is the y-intercept of the line given by the equation 7 x − 3 y = …" at bounding box center [602, 323] width 1170 height 411
click at [91, 314] on label "21 21" at bounding box center [602, 305] width 1139 height 30
click at [56, 314] on input "21 21" at bounding box center [50, 305] width 11 height 30
radio input "true"
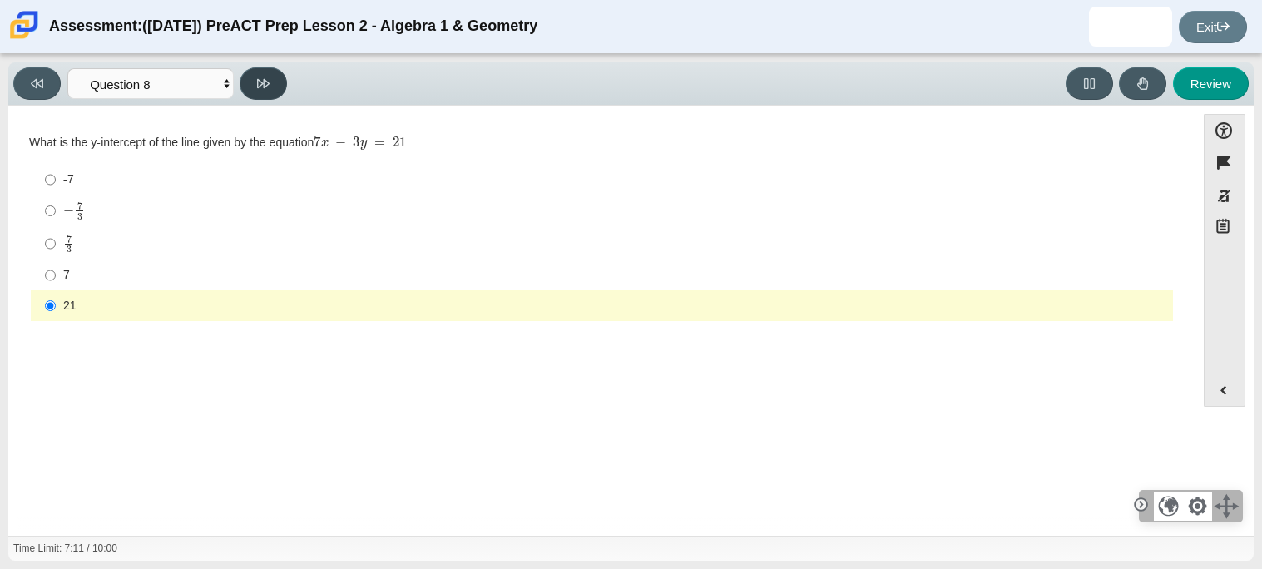
click at [256, 92] on button at bounding box center [262, 83] width 47 height 32
select select "14773eaf-2ca1-47ae-afe7-a624a56f34b3"
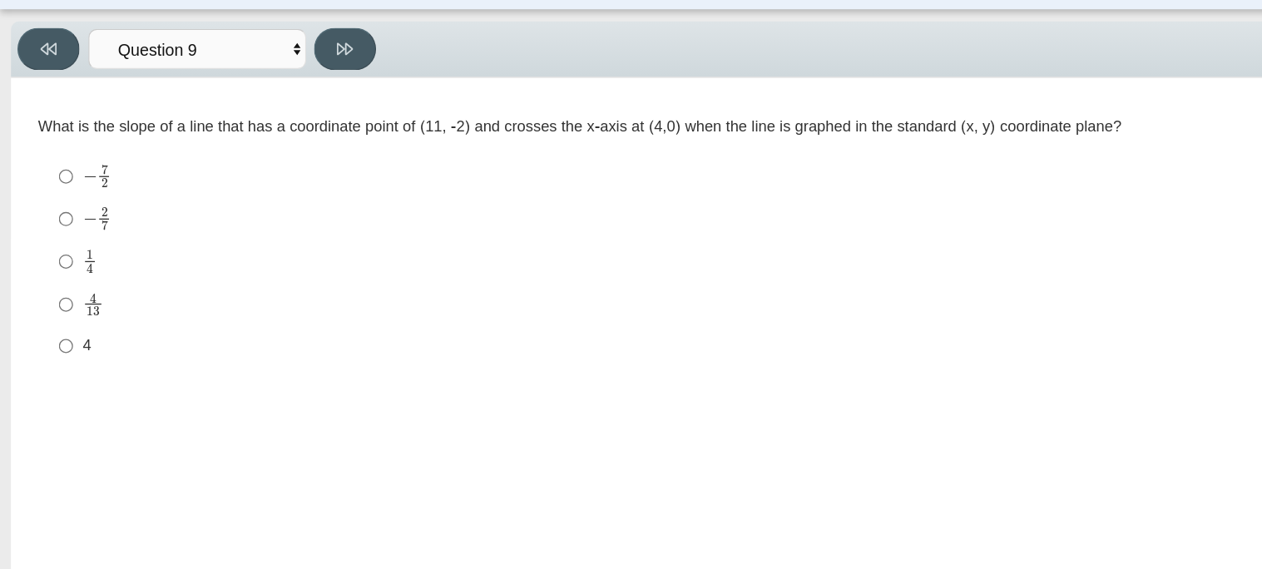
click at [196, 194] on label "− 7 2 negative 7 halves" at bounding box center [602, 181] width 1139 height 32
click at [56, 194] on input "− 7 2 negative 7 halves" at bounding box center [50, 181] width 11 height 32
radio input "true"
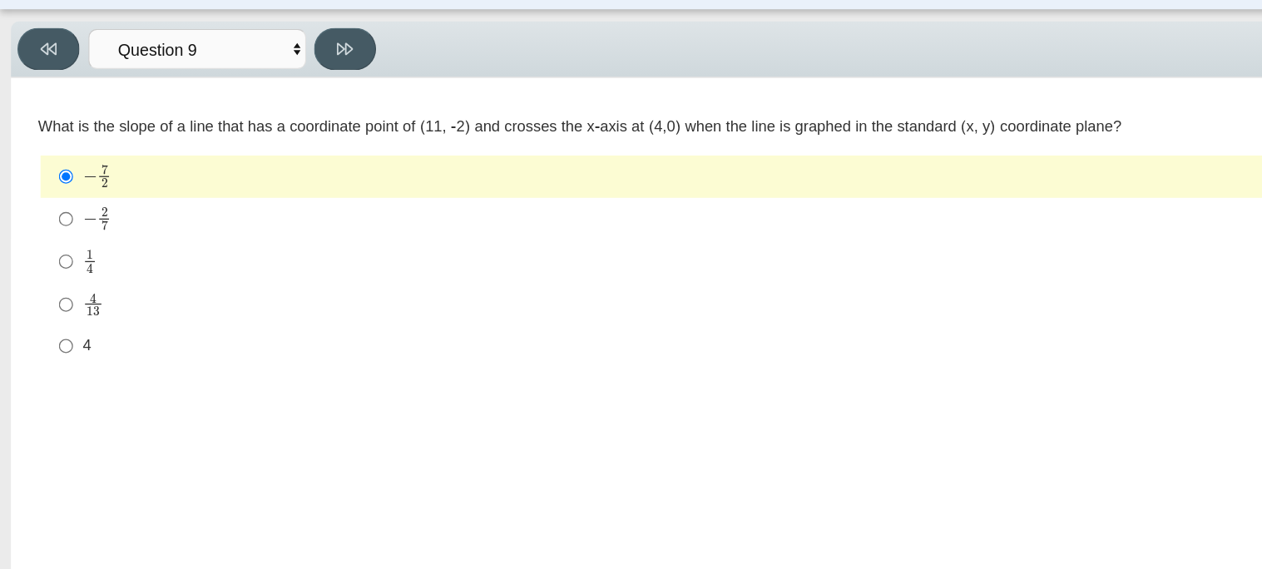
click at [220, 141] on div "What is the slope of a line that has a coordinate point of (11, -2) and crosses…" at bounding box center [601, 143] width 1145 height 17
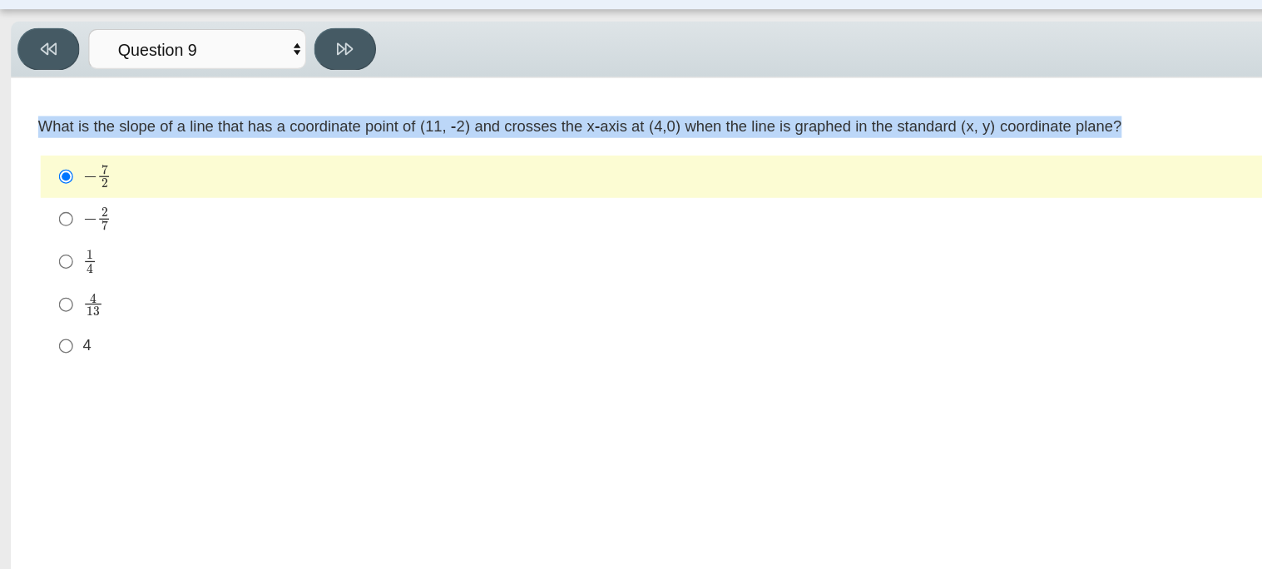
click at [220, 141] on div "What is the slope of a line that has a coordinate point of (11, -2) and crosses…" at bounding box center [601, 143] width 1145 height 17
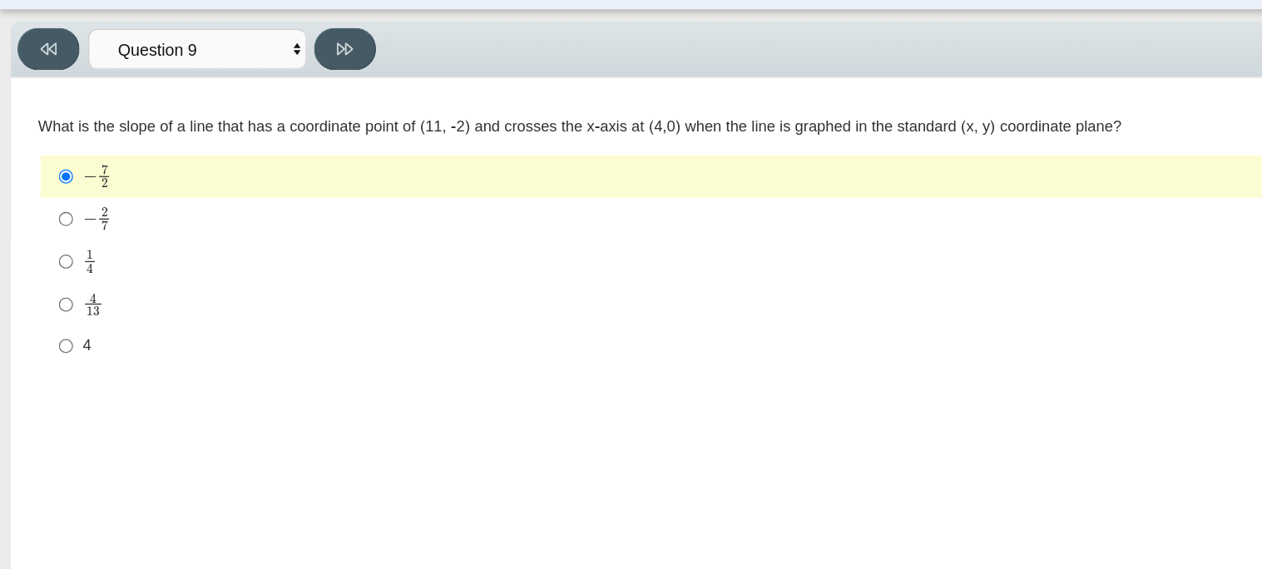
click at [220, 141] on div "What is the slope of a line that has a coordinate point of (11, -2) and crosses…" at bounding box center [601, 143] width 1145 height 17
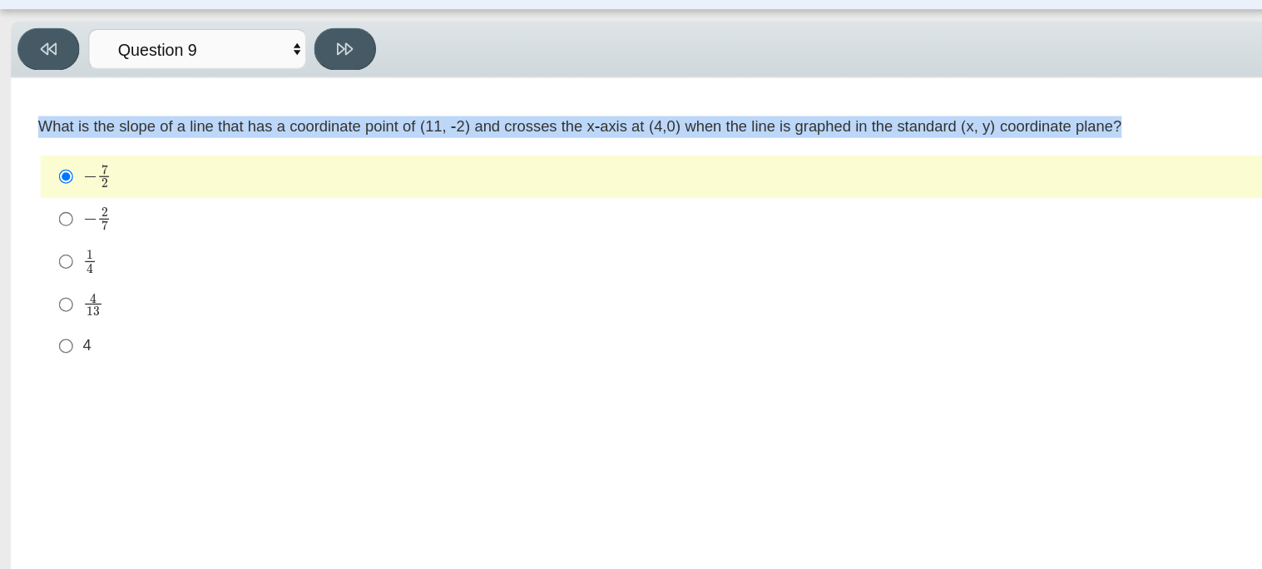
click at [473, 123] on div "Question What is the slope of a line that has a coordinate point of (11, -2) an…" at bounding box center [602, 233] width 1170 height 231
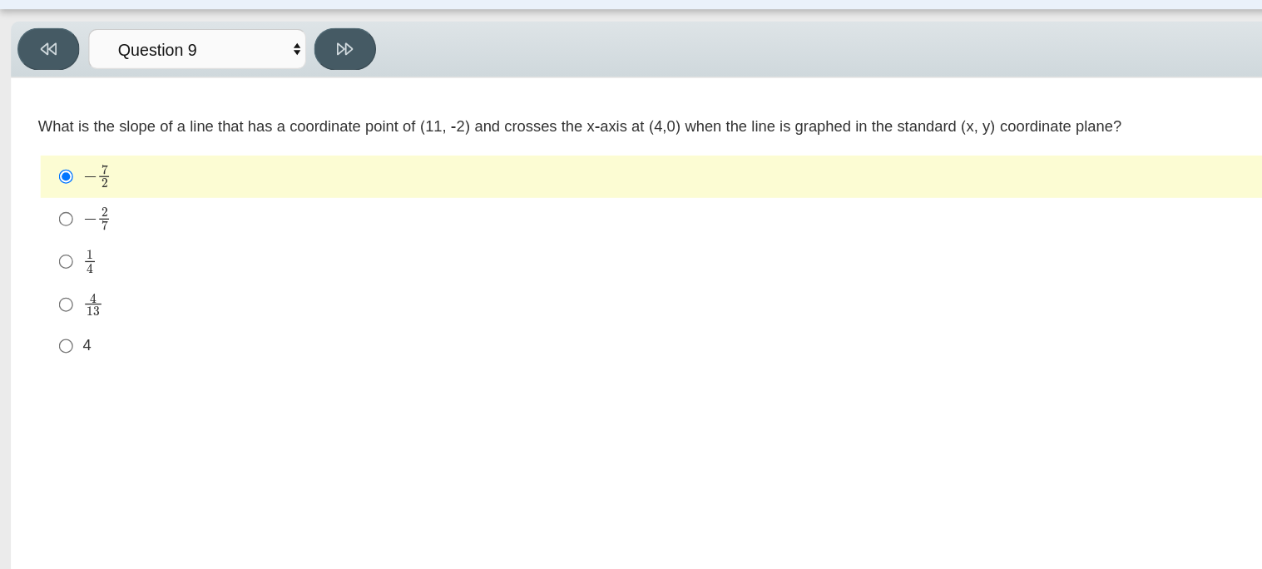
click at [101, 245] on div "1 4" at bounding box center [614, 245] width 1103 height 18
click at [56, 245] on input "1 4 1 fourth" at bounding box center [50, 246] width 11 height 32
radio input "true"
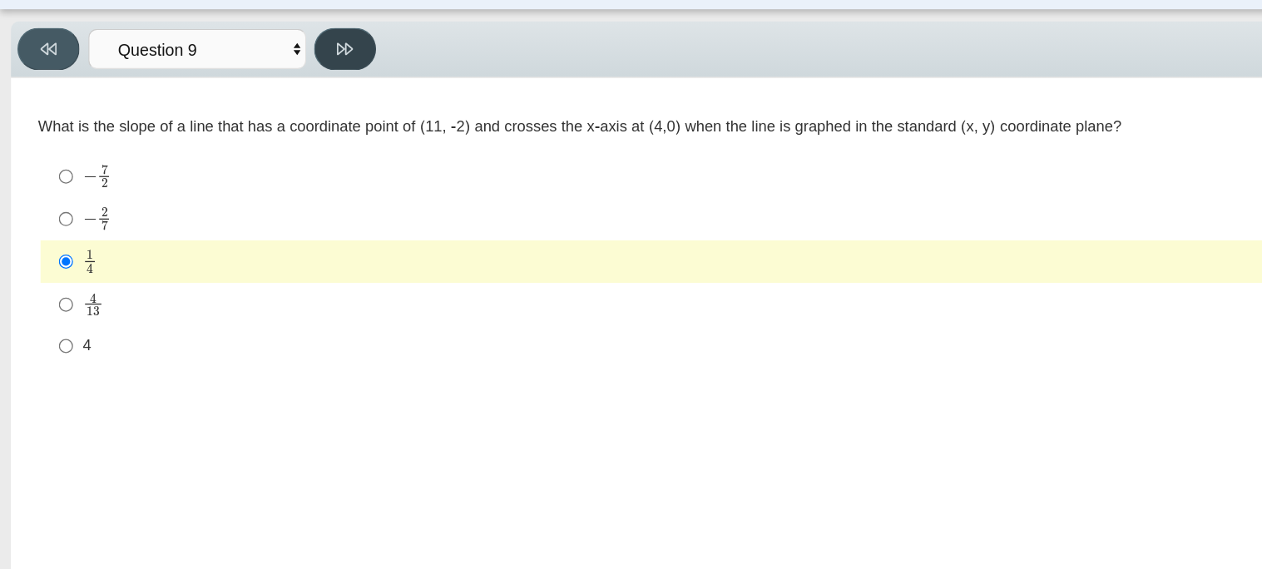
click at [268, 82] on icon at bounding box center [263, 83] width 12 height 9
select select "96b71634-eacb-4f7e-8aef-411727d9bcba"
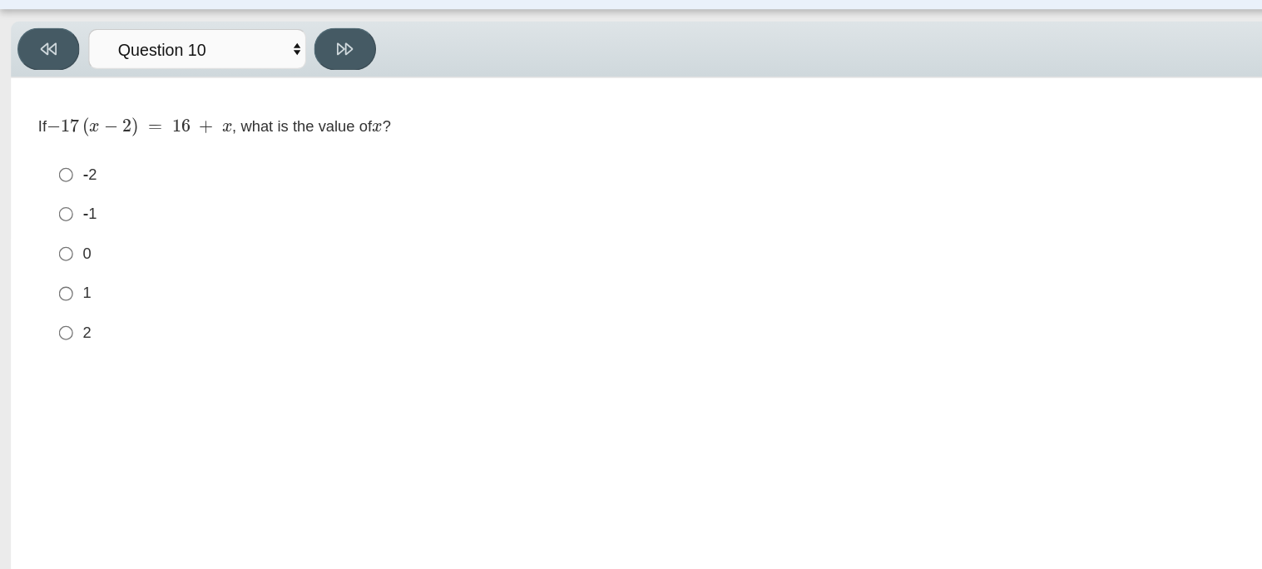
drag, startPoint x: 47, startPoint y: 139, endPoint x: 89, endPoint y: 147, distance: 43.2
click at [89, 147] on mjx-math "Assessment items" at bounding box center [106, 143] width 141 height 16
click at [84, 143] on mjx-c "Assessment items" at bounding box center [84, 142] width 11 height 9
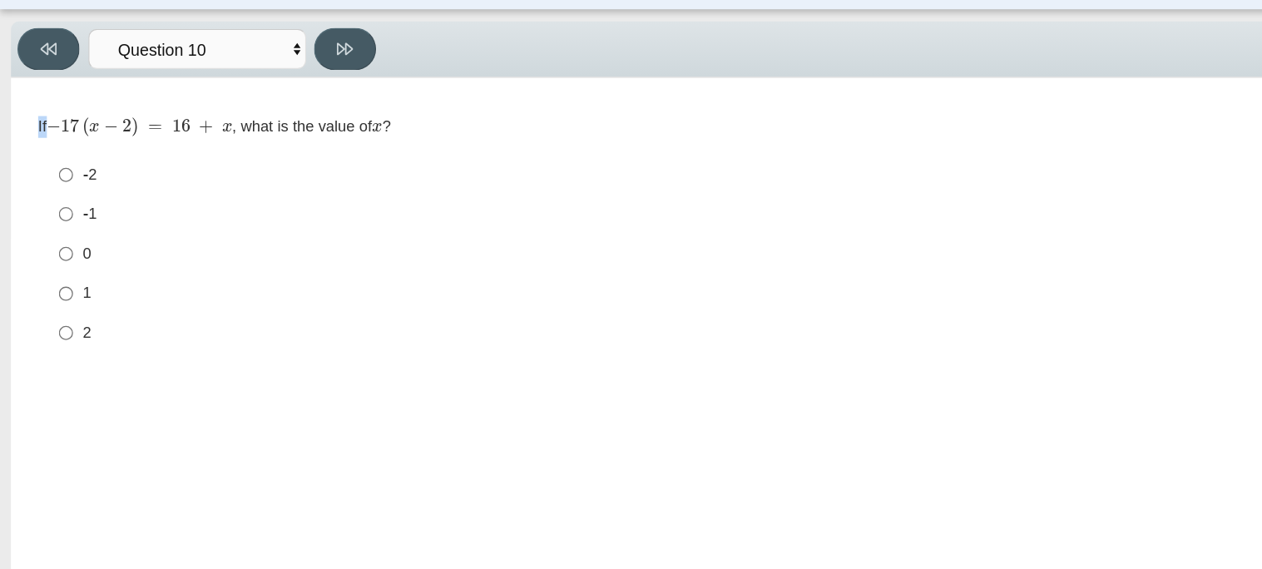
click at [84, 143] on mjx-c "Assessment items" at bounding box center [84, 142] width 11 height 9
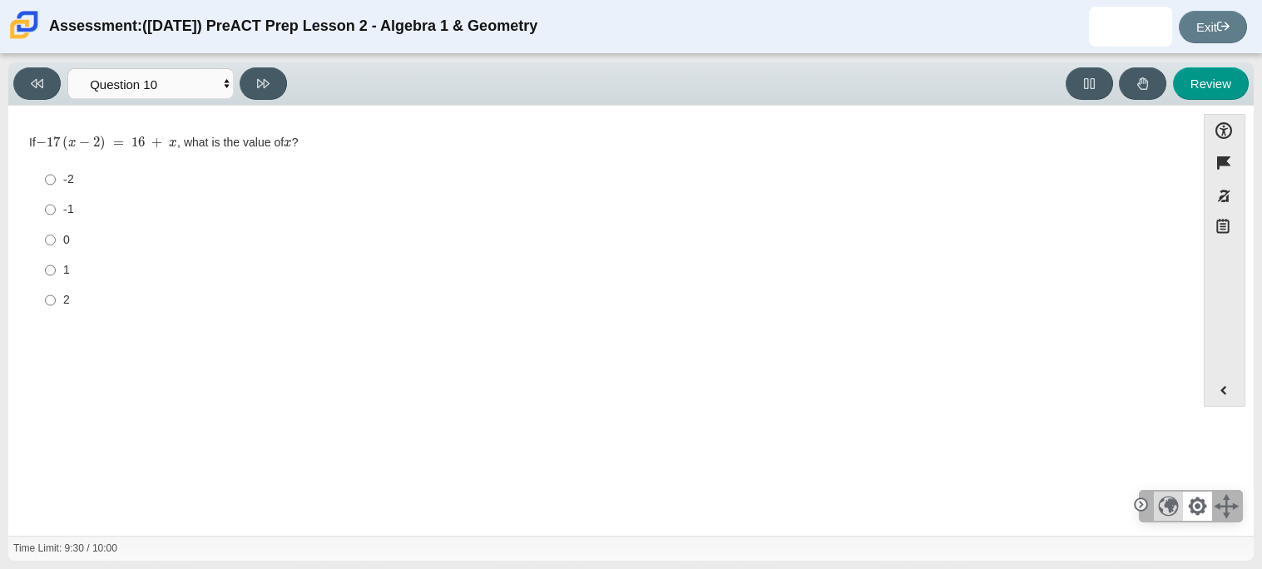
click at [1226, 503] on div at bounding box center [1226, 505] width 29 height 29
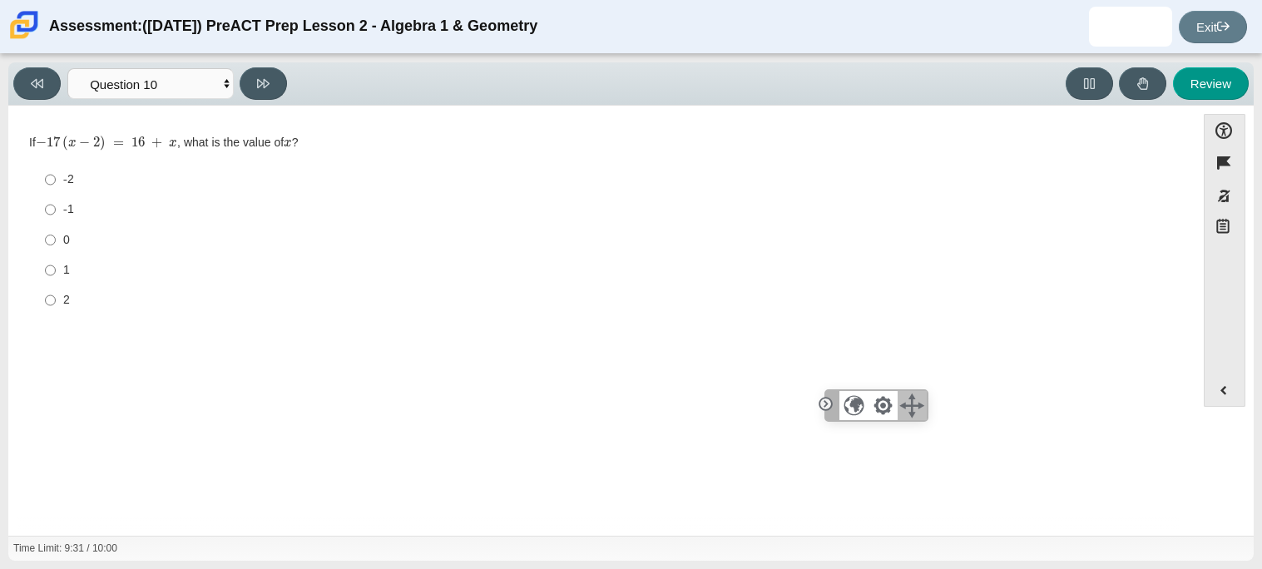
drag, startPoint x: 975, startPoint y: 434, endPoint x: 806, endPoint y: 372, distance: 180.0
click at [897, 391] on div at bounding box center [911, 405] width 29 height 29
drag, startPoint x: 876, startPoint y: 401, endPoint x: 951, endPoint y: 437, distance: 82.9
click at [951, 437] on div at bounding box center [940, 433] width 29 height 29
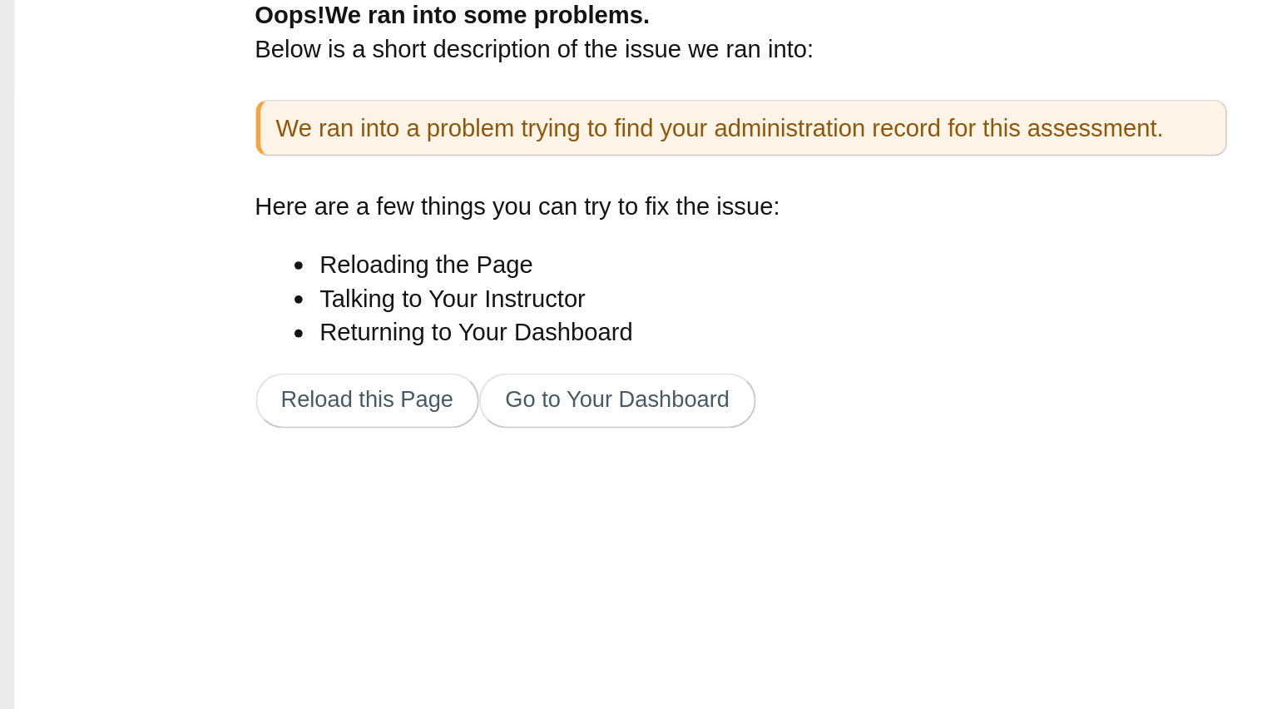
click at [355, 407] on div "Oops! We ran into some problems. Below is a short description of the issue we r…" at bounding box center [381, 280] width 499 height 318
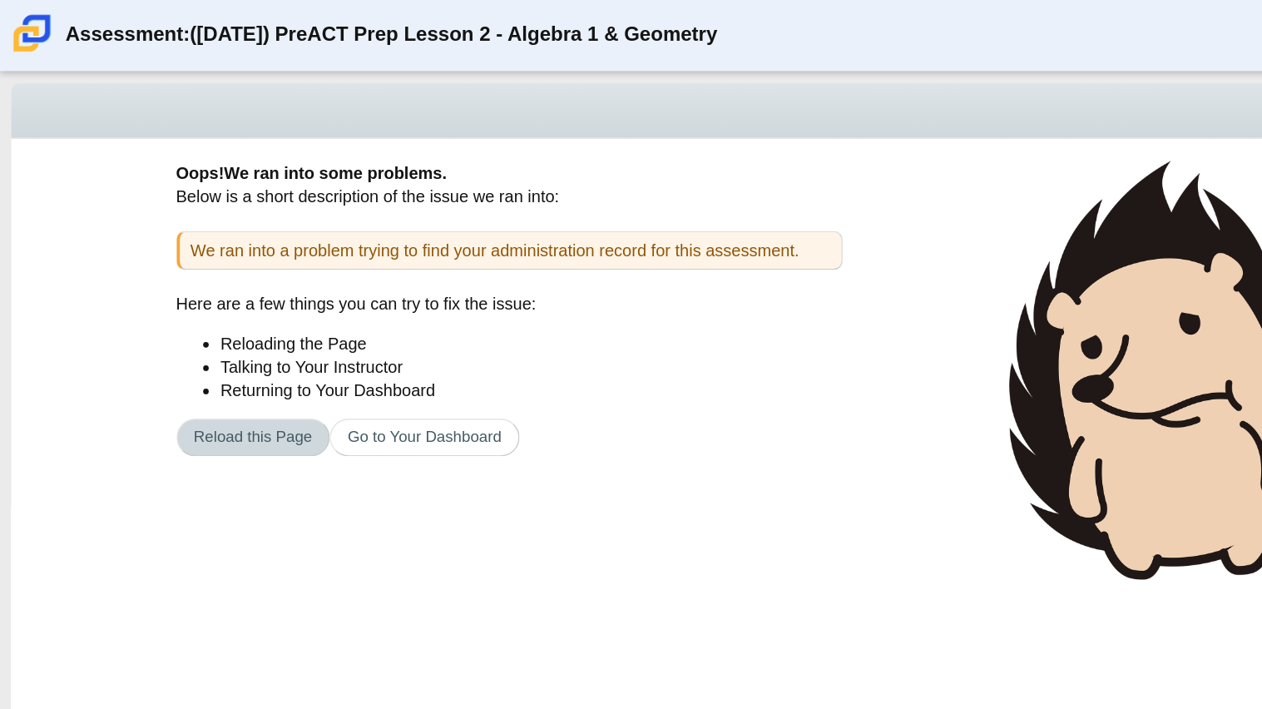
click at [228, 335] on button "Reload this Page" at bounding box center [190, 328] width 116 height 28
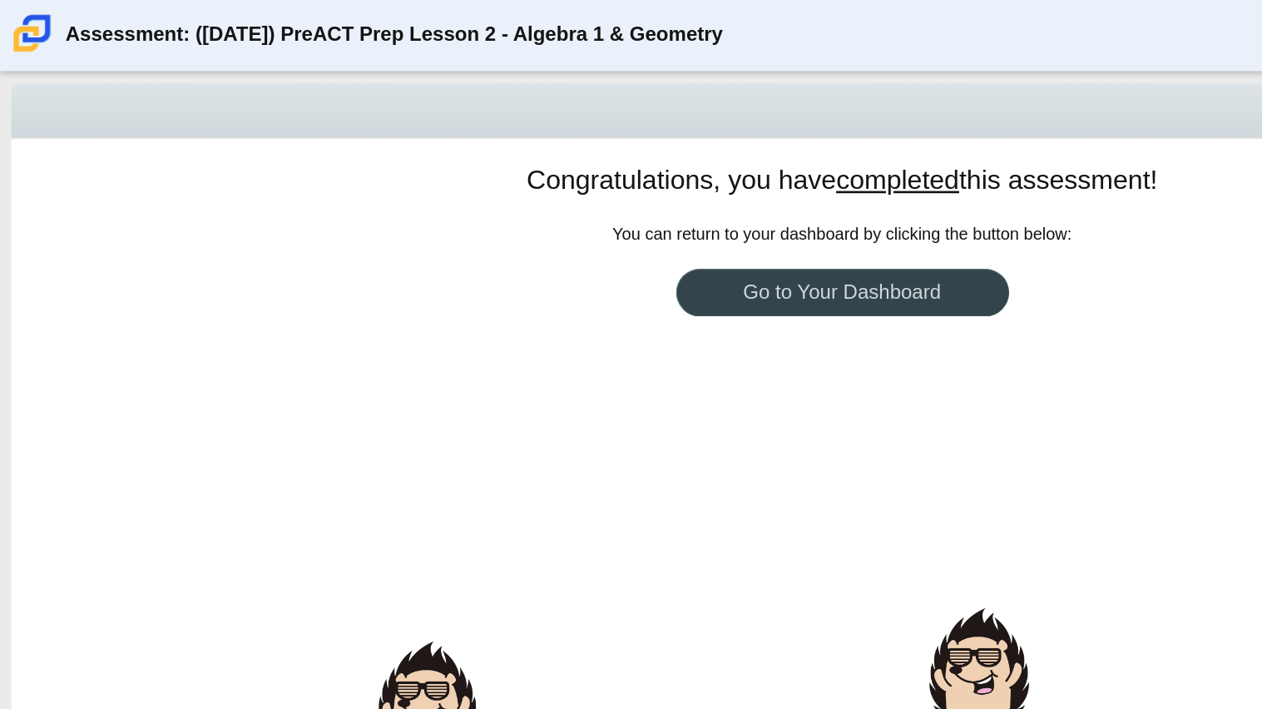
click at [573, 210] on link "Go to Your Dashboard" at bounding box center [630, 219] width 249 height 36
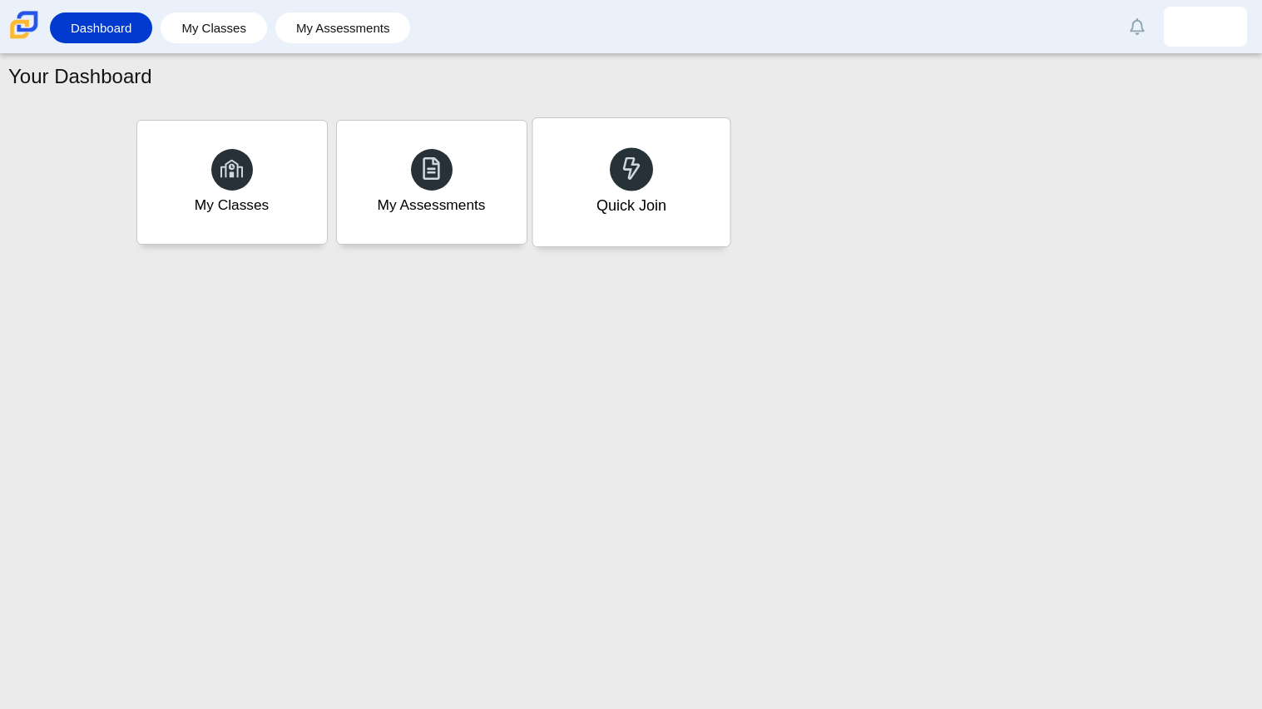
click at [660, 179] on div "Quick Join" at bounding box center [630, 182] width 197 height 128
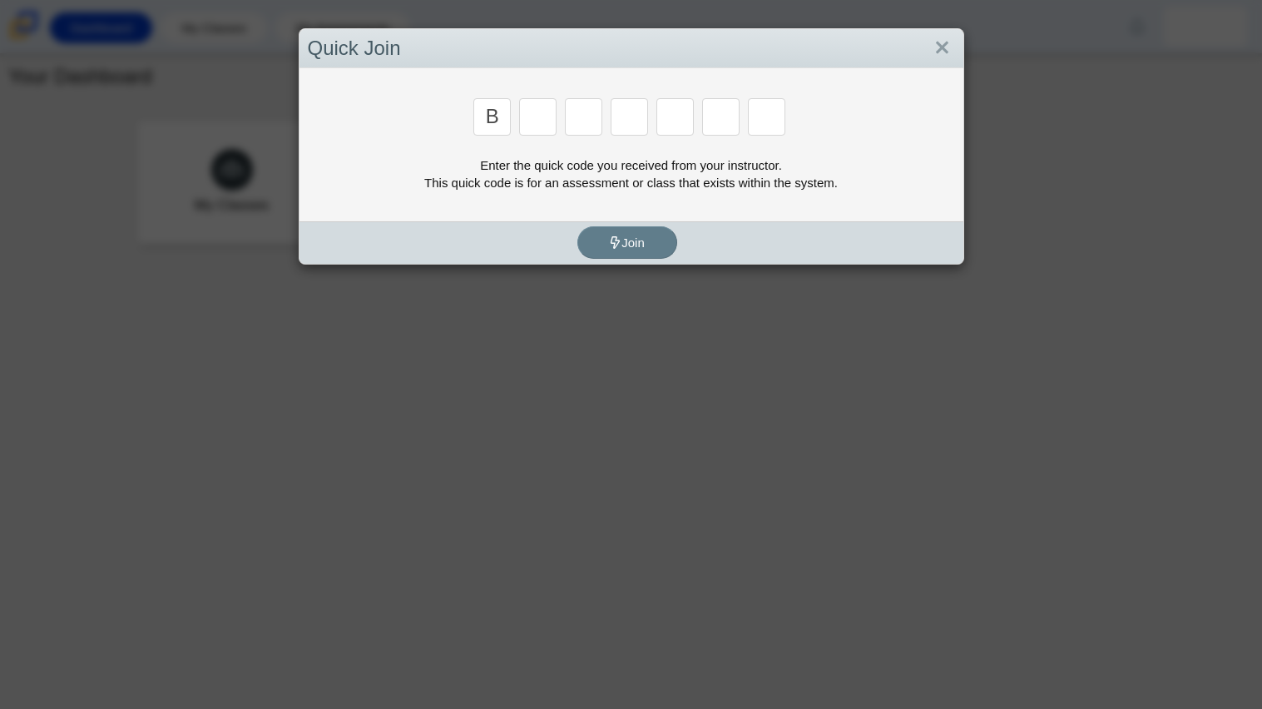
type input "b"
type input "w"
type input "8"
type input "w"
type input "z"
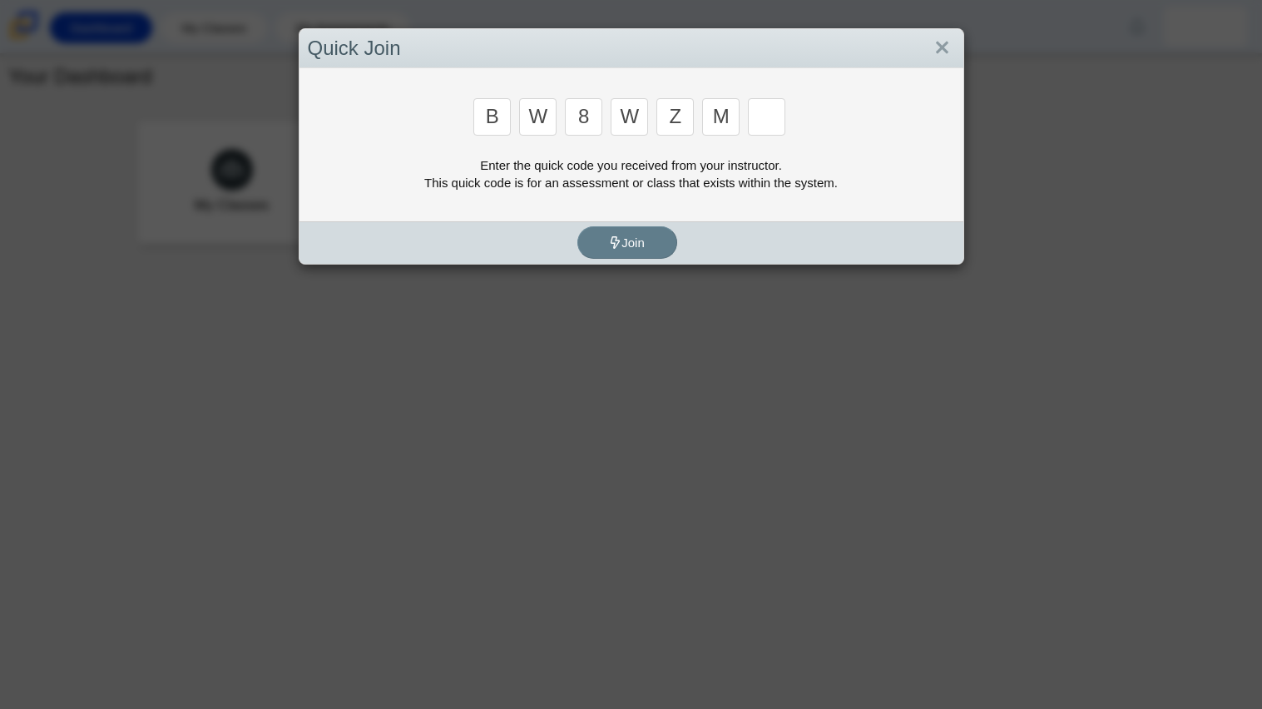
type input "m"
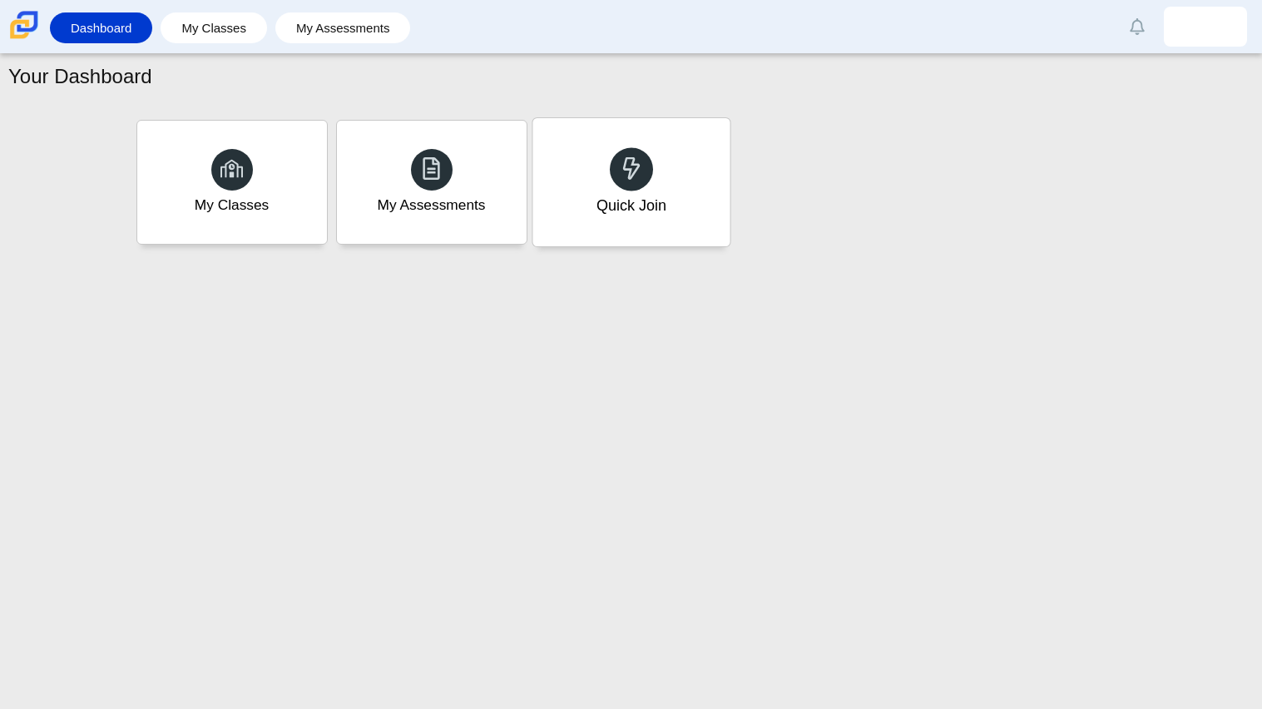
type input "v"
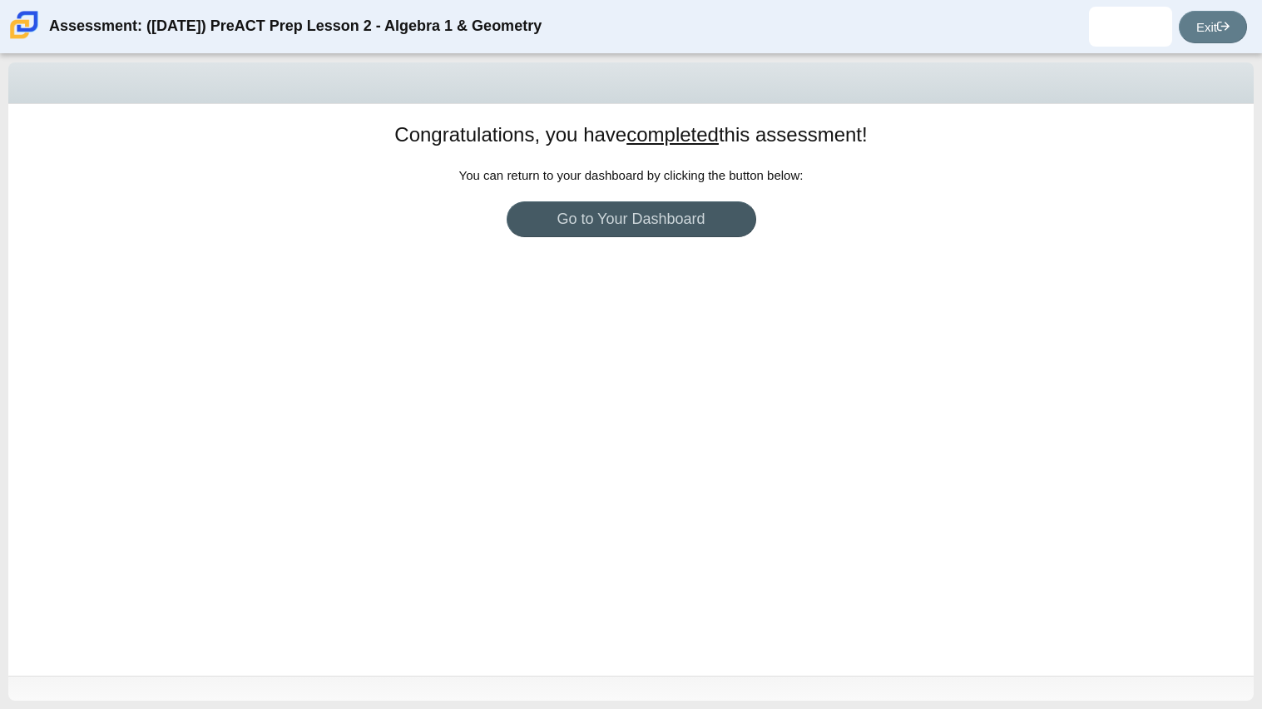
click at [658, 119] on div "Congratulations, you have completed this assessment! You can return to your das…" at bounding box center [630, 389] width 1245 height 571
click at [662, 131] on u "completed" at bounding box center [672, 134] width 92 height 22
